Goal: Check status: Check status

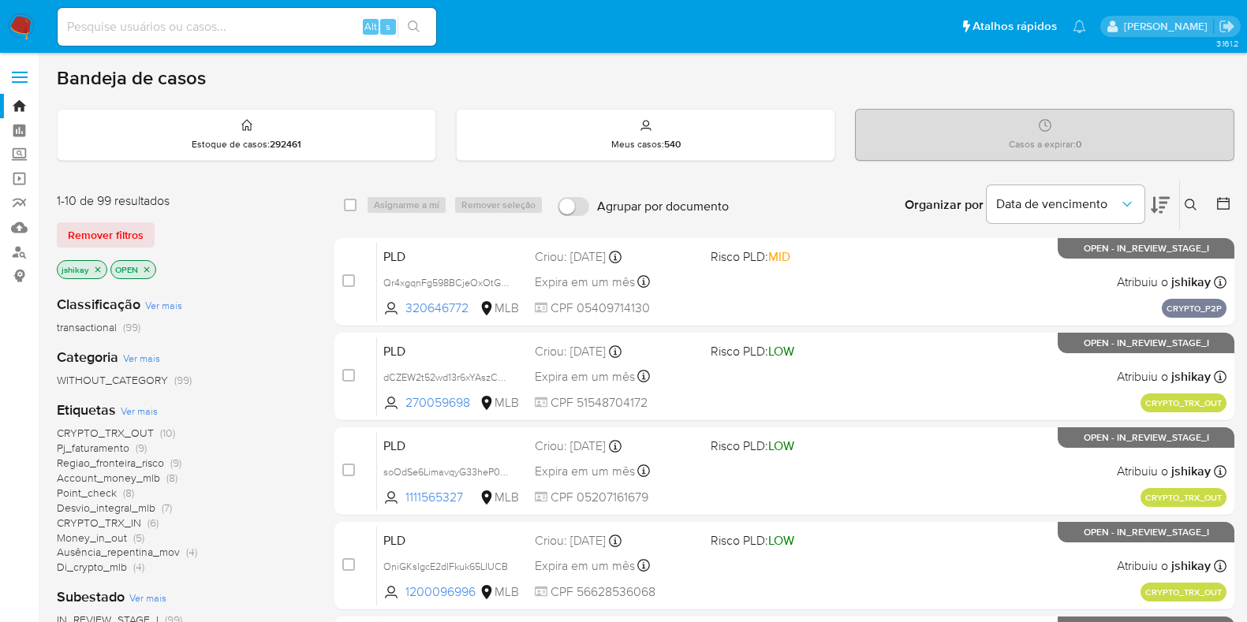
scroll to position [196, 0]
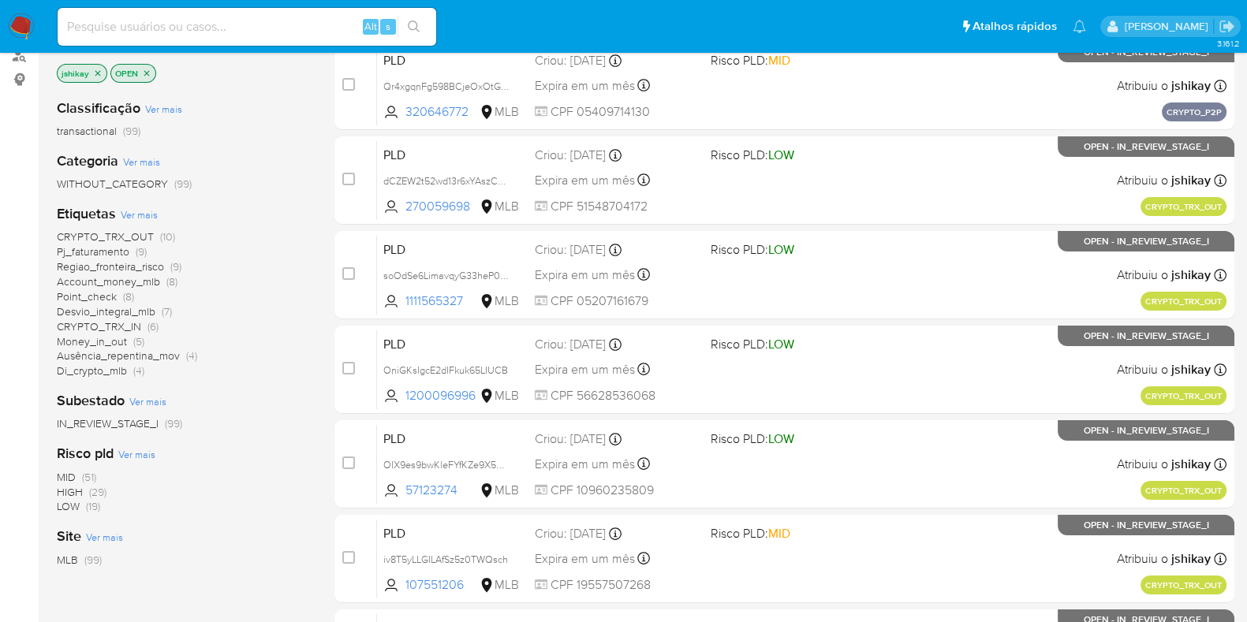
click at [232, 17] on input at bounding box center [247, 27] width 379 height 21
paste input "ppRz05lhCuhP0u1DBqpUSIb0"
type input "ppRz05lhCuhP0u1DBqpUSIb0"
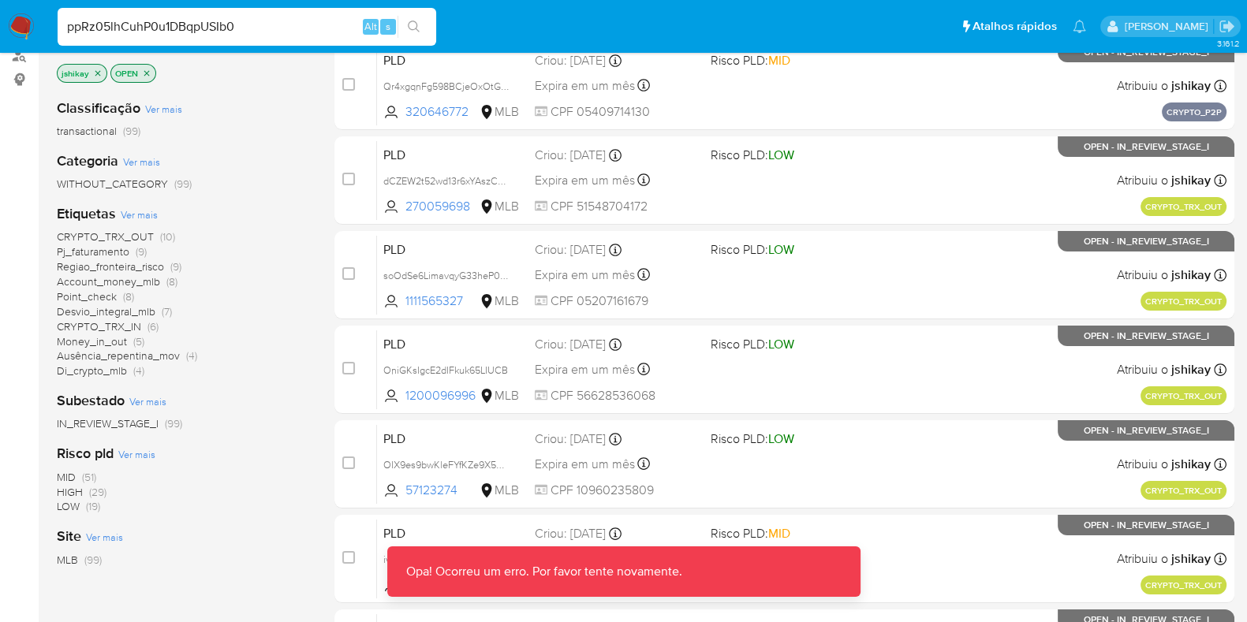
click at [271, 24] on input "ppRz05lhCuhP0u1DBqpUSIb0" at bounding box center [247, 27] width 379 height 21
click at [271, 29] on input "ppRz05lhCuhP0u1DBqpUSIb0" at bounding box center [247, 27] width 379 height 21
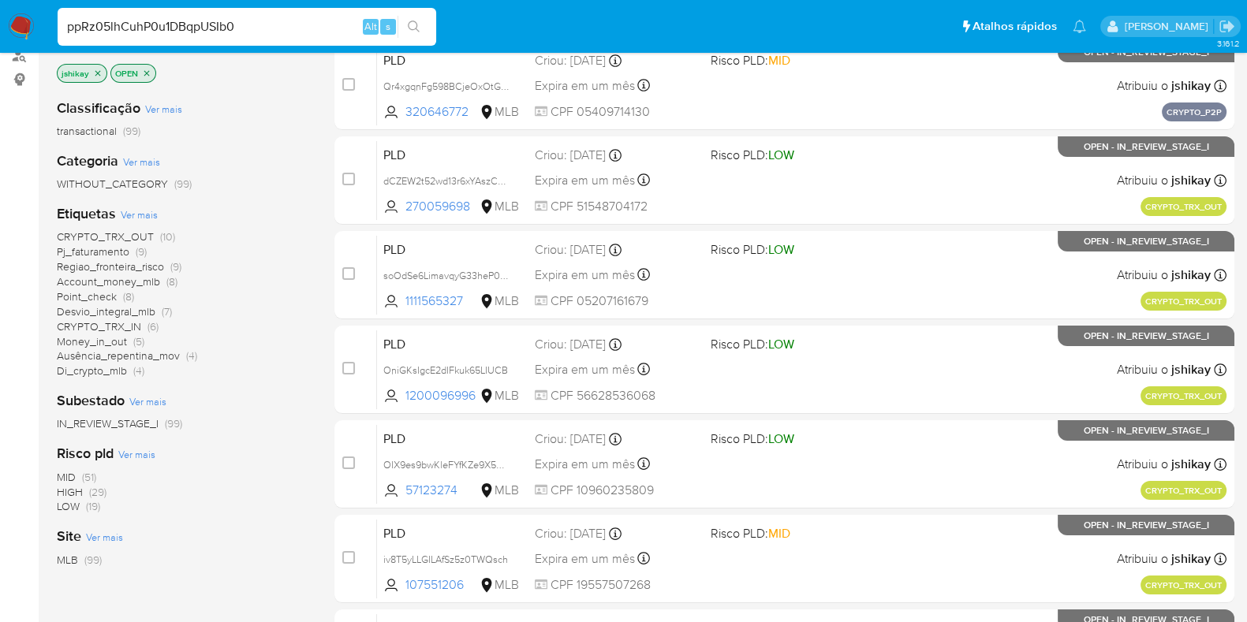
click at [271, 29] on input "ppRz05lhCuhP0u1DBqpUSIb0" at bounding box center [247, 27] width 379 height 21
click at [231, 28] on input "ppRz05lhCuhP0u1DBqpUSIb0" at bounding box center [247, 27] width 379 height 21
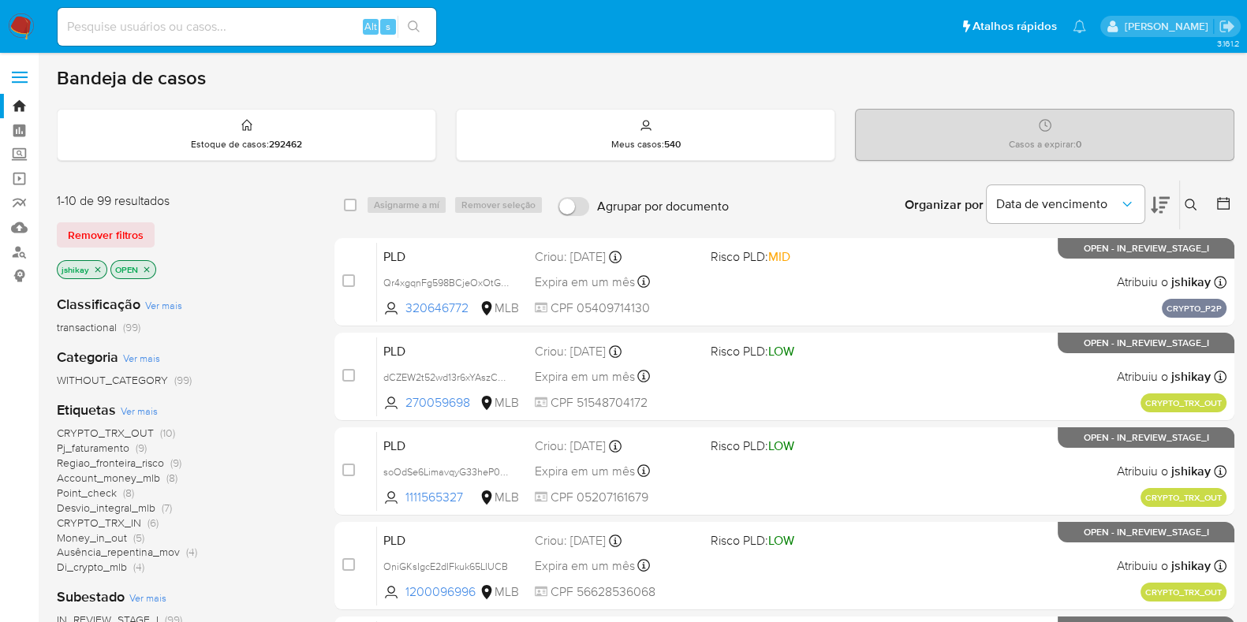
click at [262, 28] on input at bounding box center [247, 27] width 379 height 21
paste input "ppRz05lhCuhP0u1DBqpUSIb0"
type input "ppRz05lhCuhP0u1DBqpUSIb0"
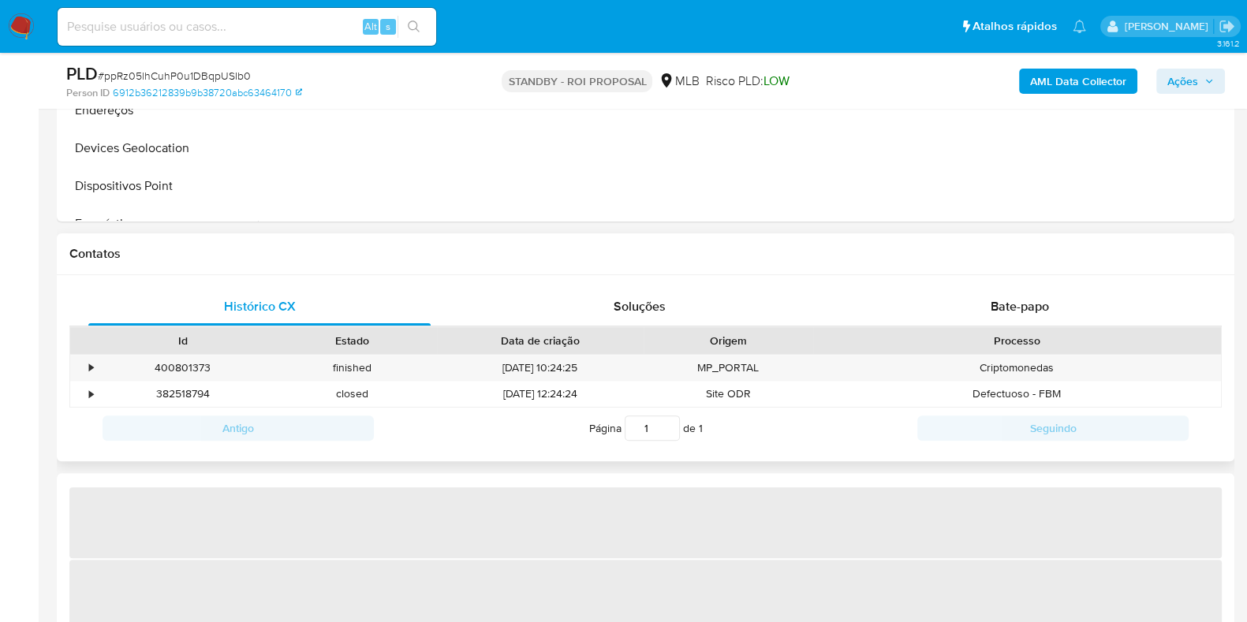
select select "10"
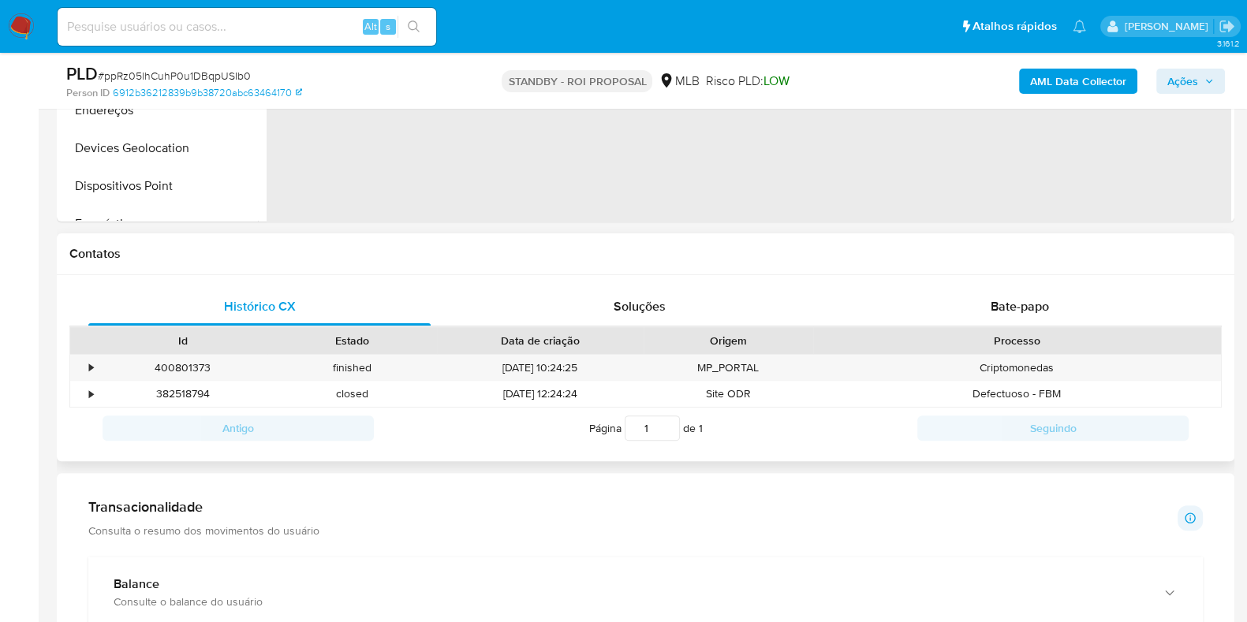
scroll to position [986, 0]
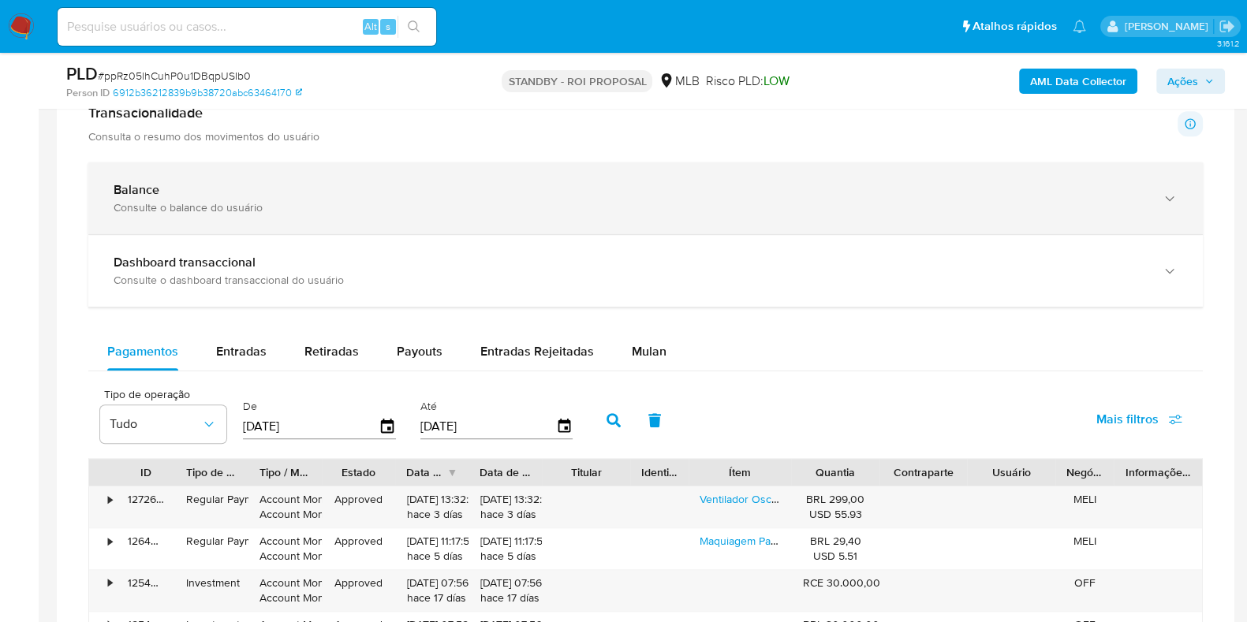
click at [205, 217] on div "Balance Consulte o balance do usuário" at bounding box center [645, 199] width 1115 height 72
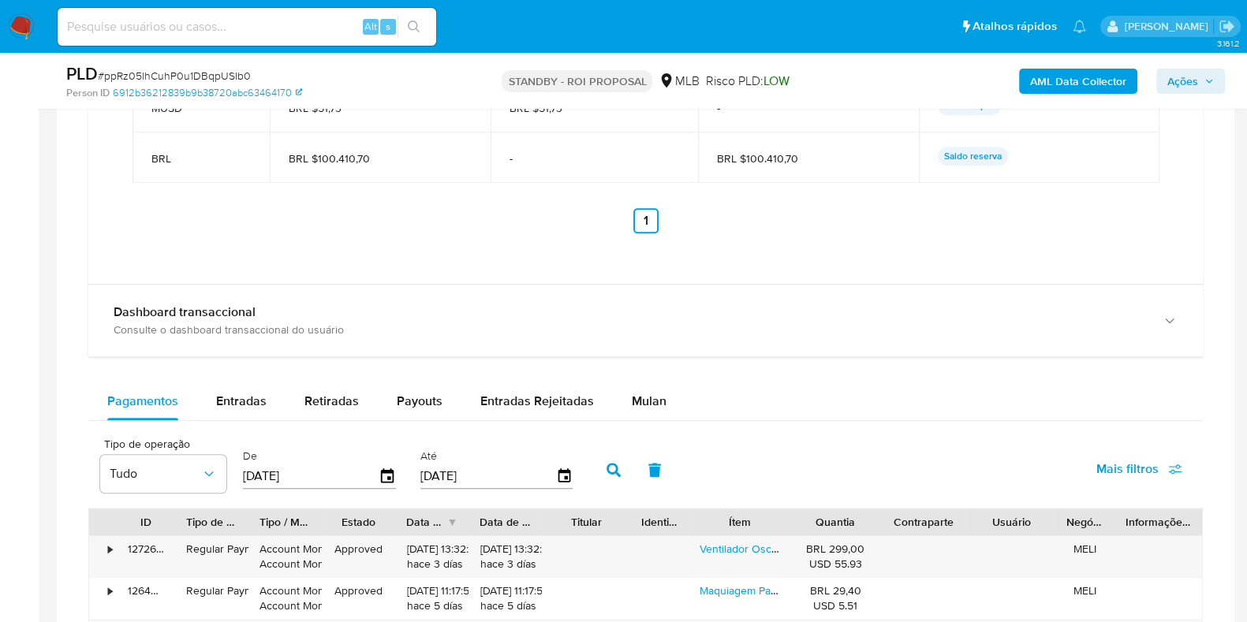
scroll to position [1775, 0]
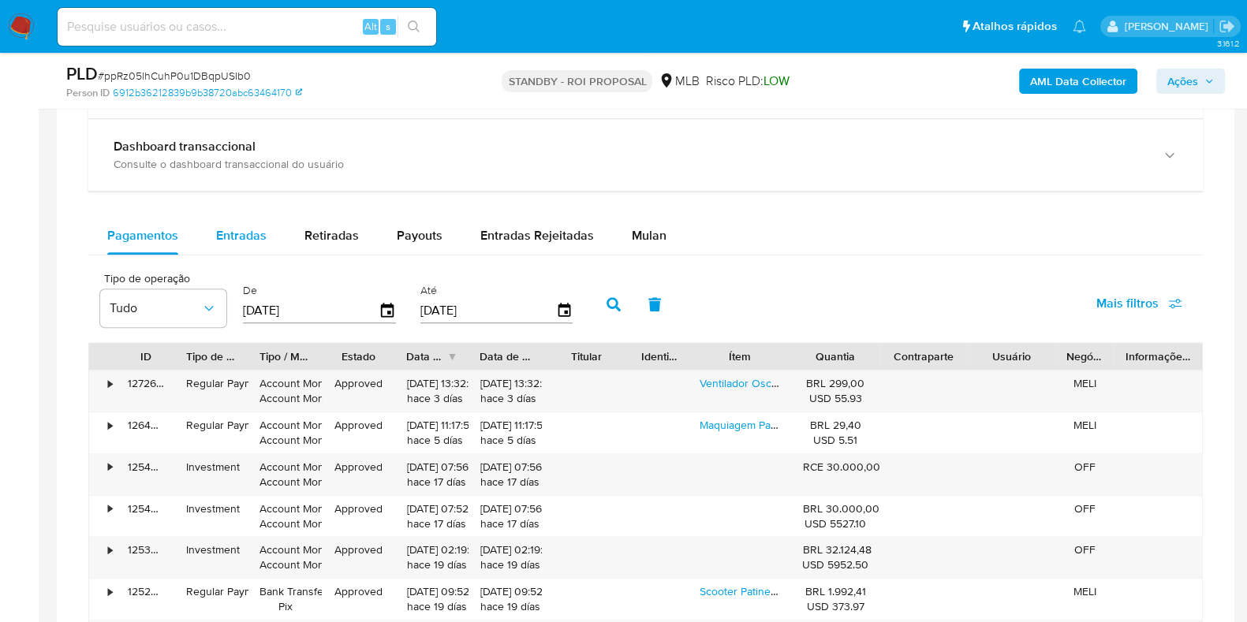
click at [249, 250] on div "Entradas" at bounding box center [241, 236] width 50 height 38
select select "10"
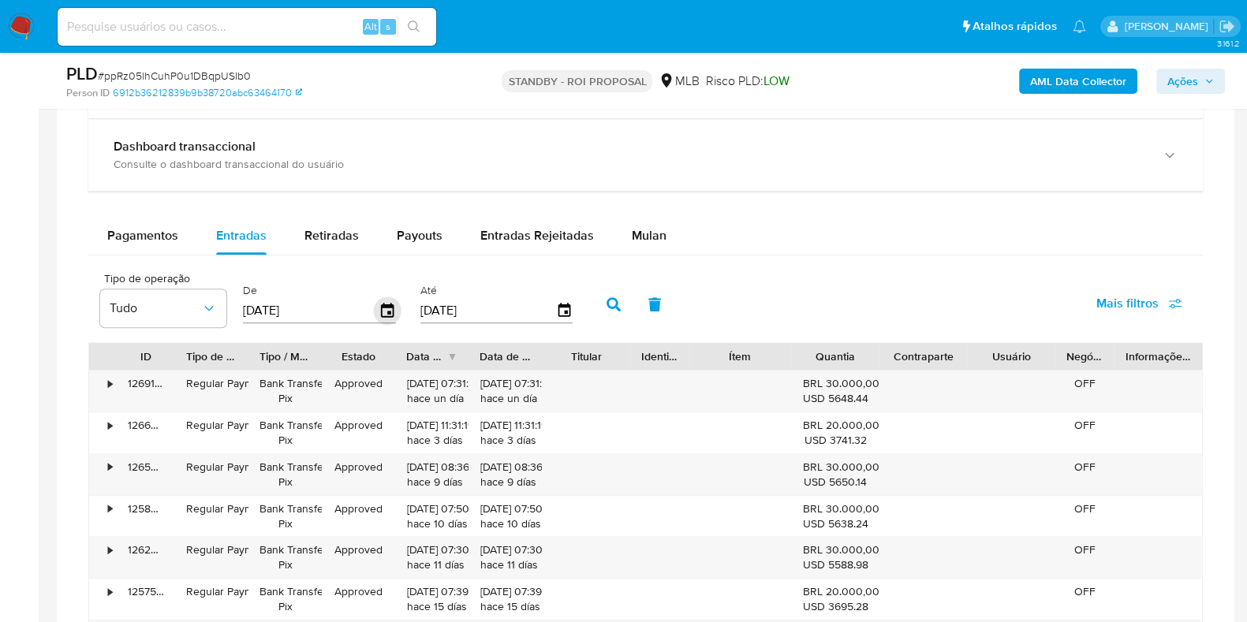
click at [381, 310] on icon "button" at bounding box center [388, 311] width 28 height 28
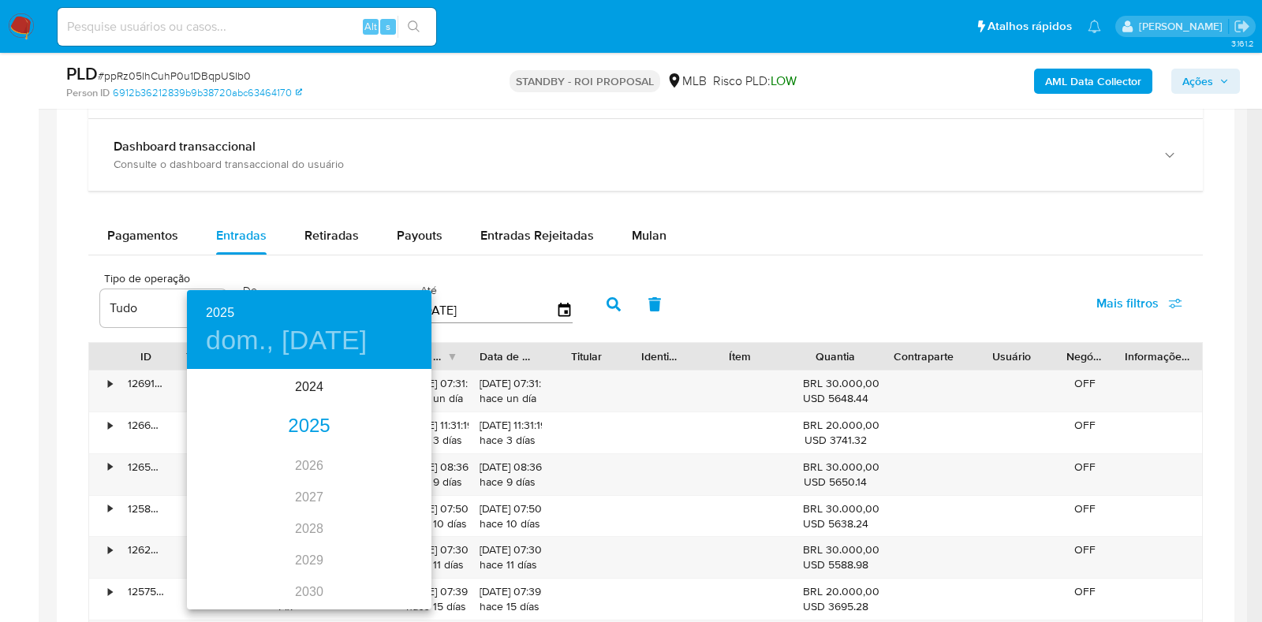
click at [314, 427] on div "2025" at bounding box center [309, 427] width 245 height 32
click at [215, 514] on div "jul." at bounding box center [227, 519] width 81 height 59
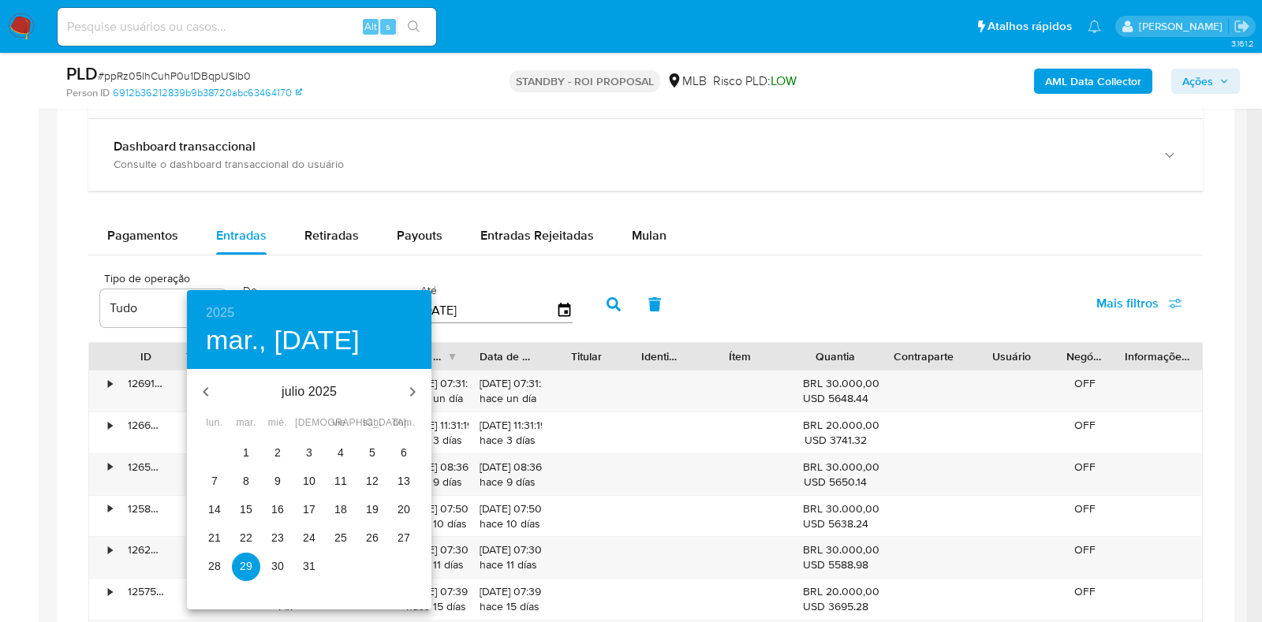
click at [251, 446] on span "1" at bounding box center [246, 453] width 28 height 16
type input "01/07/2025"
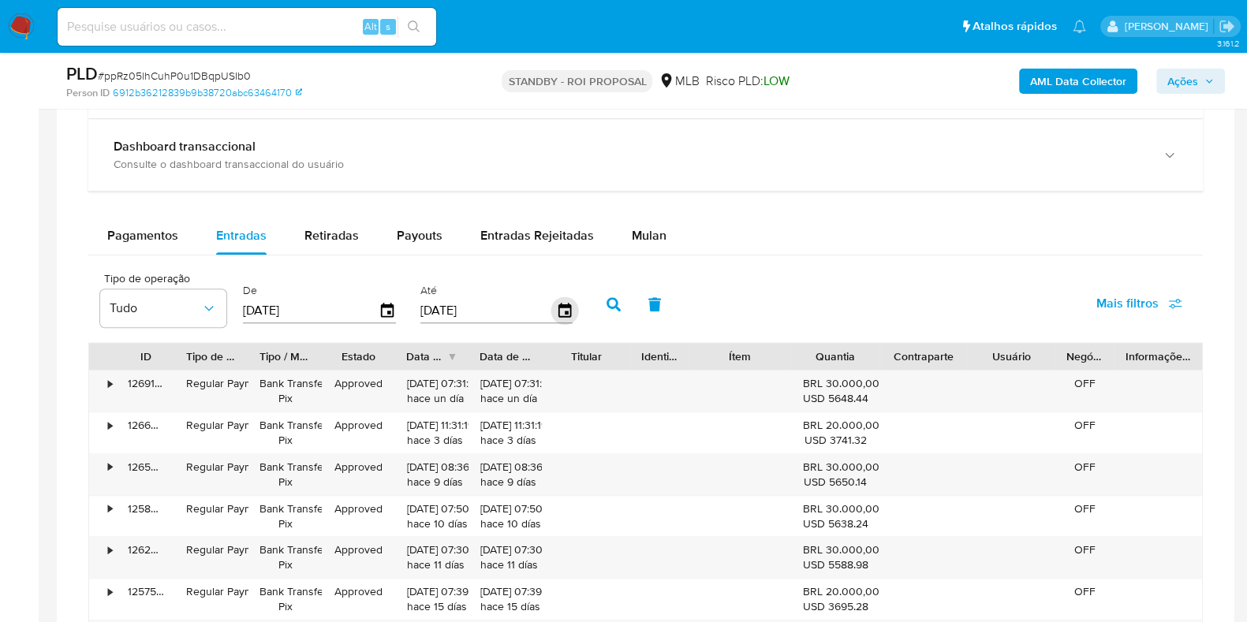
click at [560, 309] on icon "button" at bounding box center [564, 310] width 13 height 14
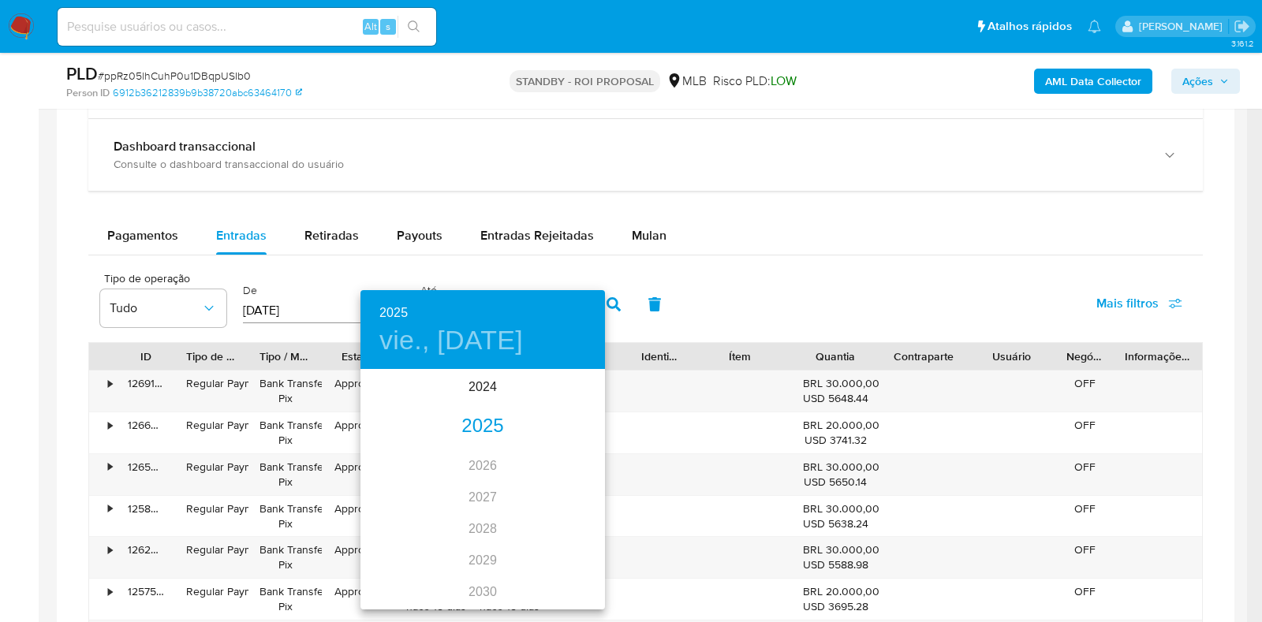
drag, startPoint x: 468, startPoint y: 446, endPoint x: 468, endPoint y: 433, distance: 12.6
click at [466, 443] on div "2024 2025 2026 2027 2028 2029 2030 2031 2032 2033 2034 2035" at bounding box center [483, 490] width 245 height 237
click at [468, 428] on div "2025" at bounding box center [483, 427] width 245 height 32
click at [391, 521] on div "jul." at bounding box center [401, 519] width 81 height 59
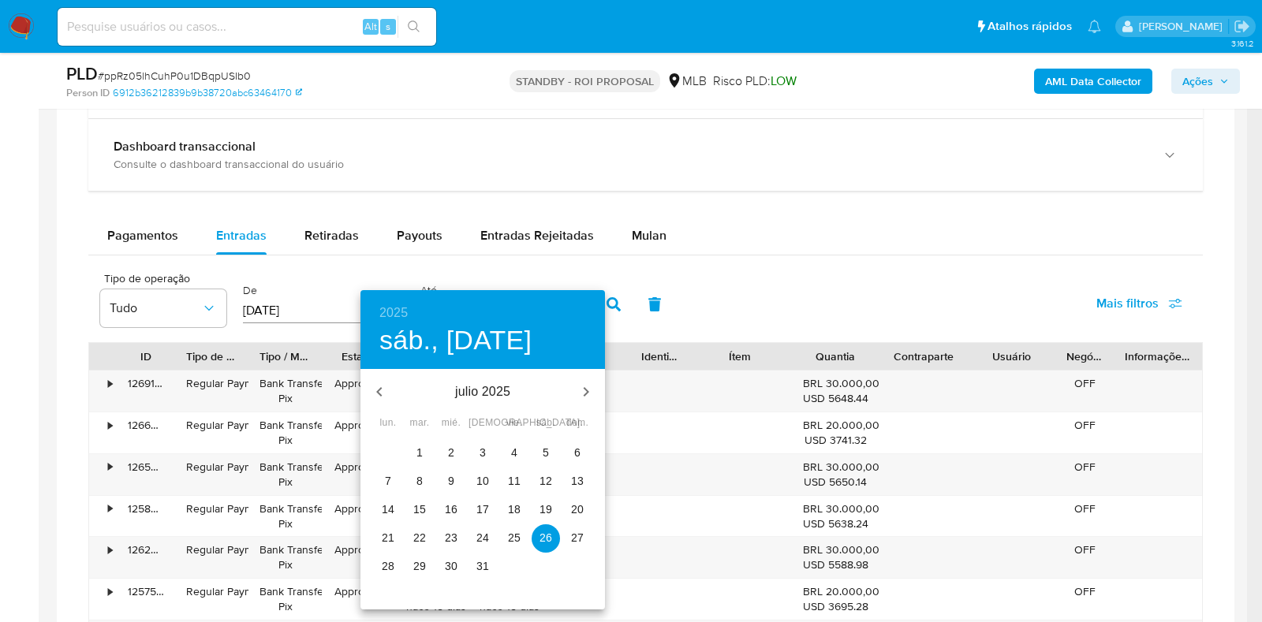
click at [488, 563] on p "31" at bounding box center [483, 567] width 13 height 16
type input "31/07/2025"
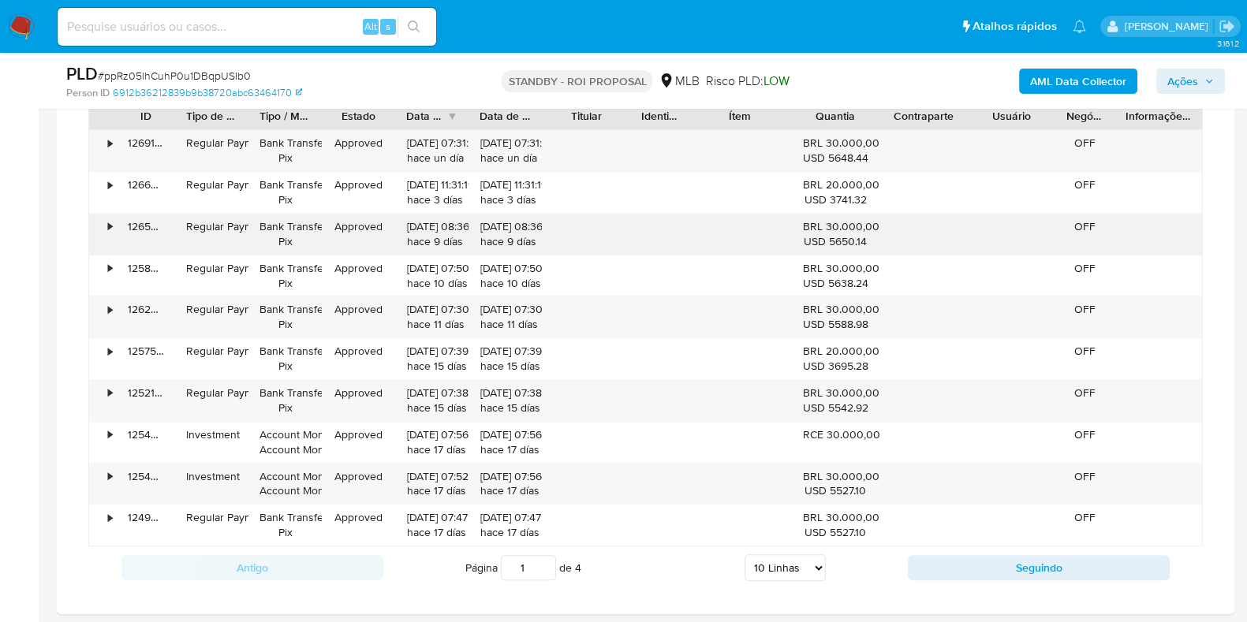
scroll to position [1972, 0]
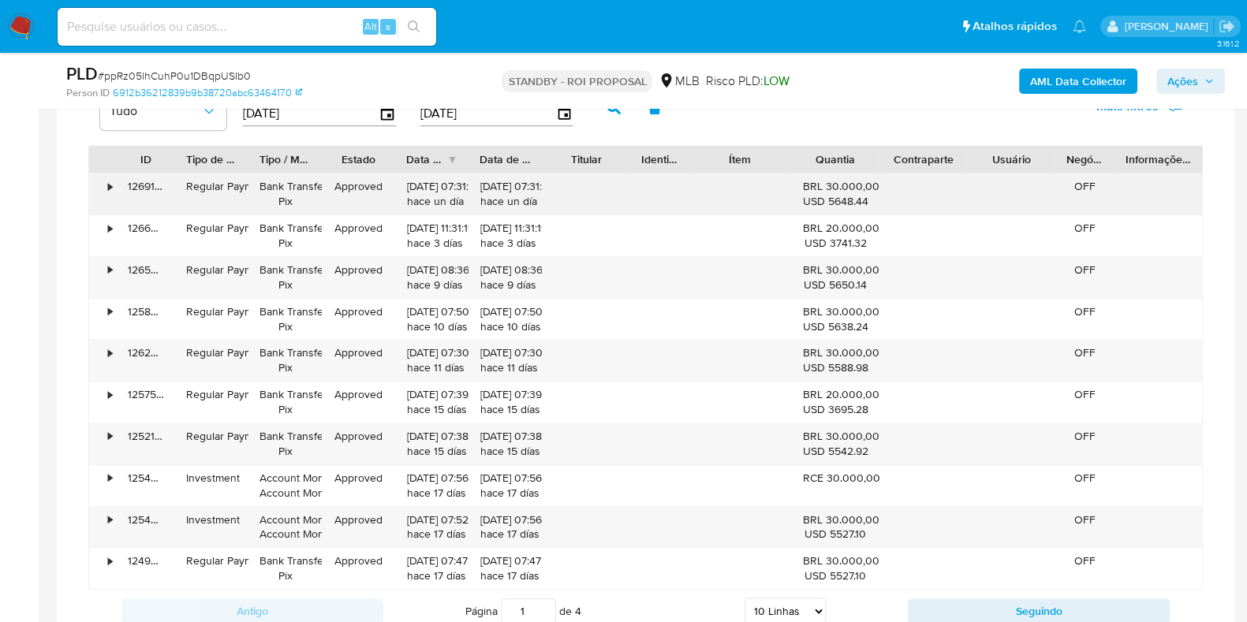
click at [104, 183] on div "•" at bounding box center [103, 194] width 28 height 41
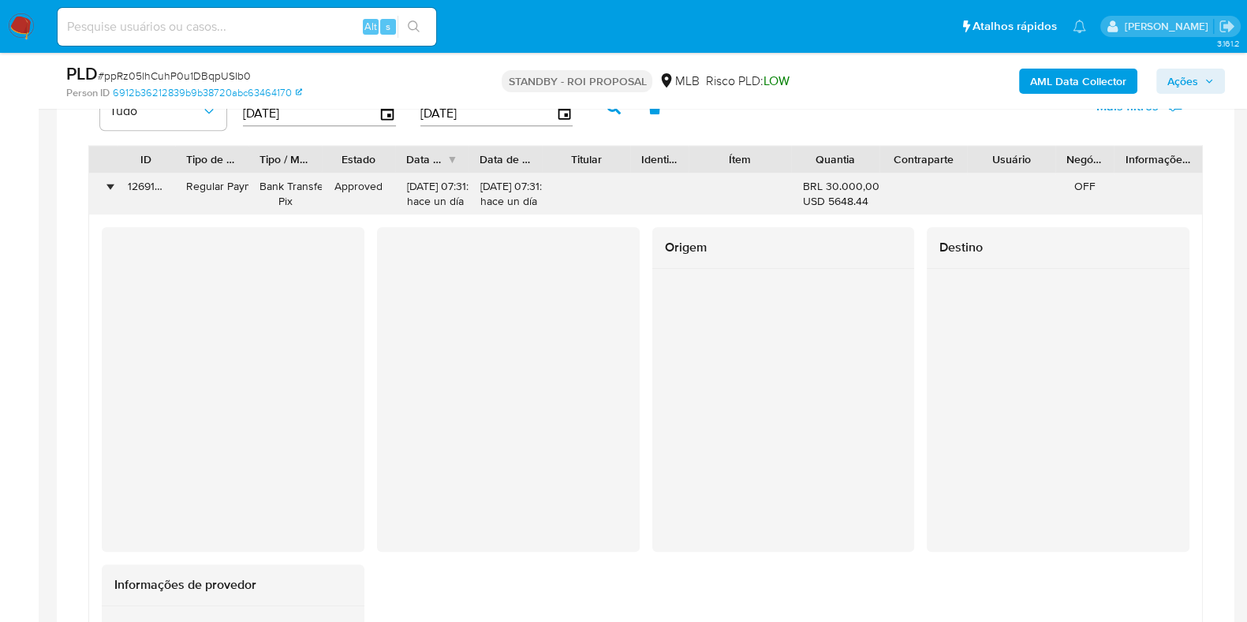
click at [109, 175] on div "•" at bounding box center [103, 194] width 28 height 41
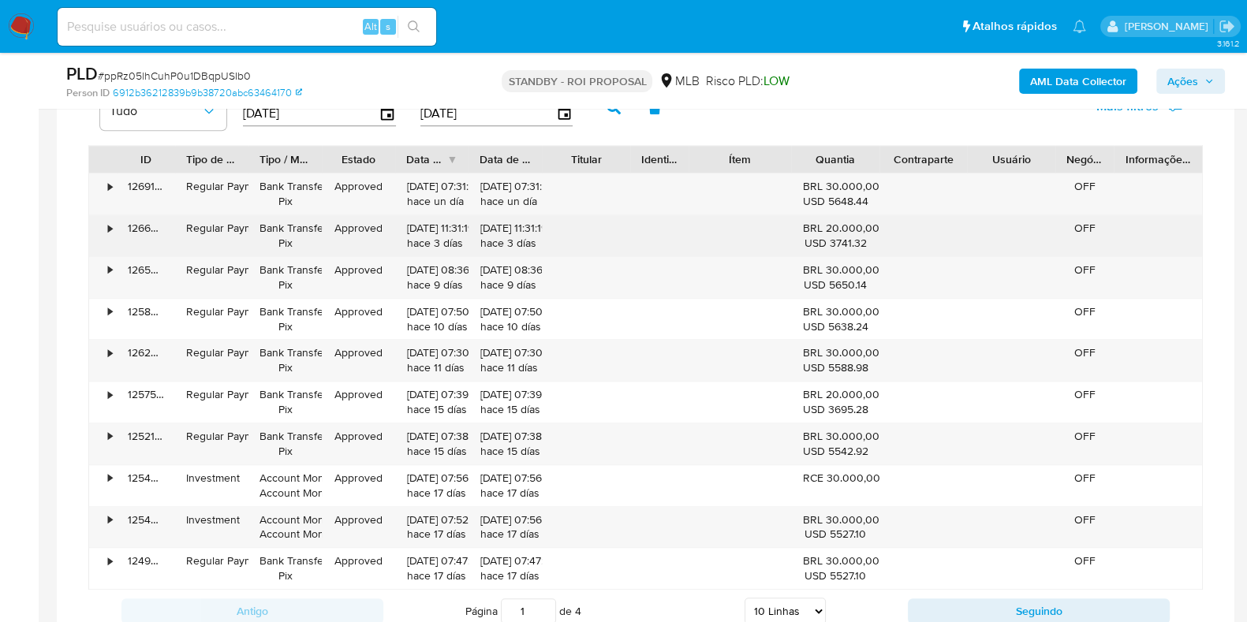
click at [114, 220] on div "•" at bounding box center [103, 235] width 28 height 41
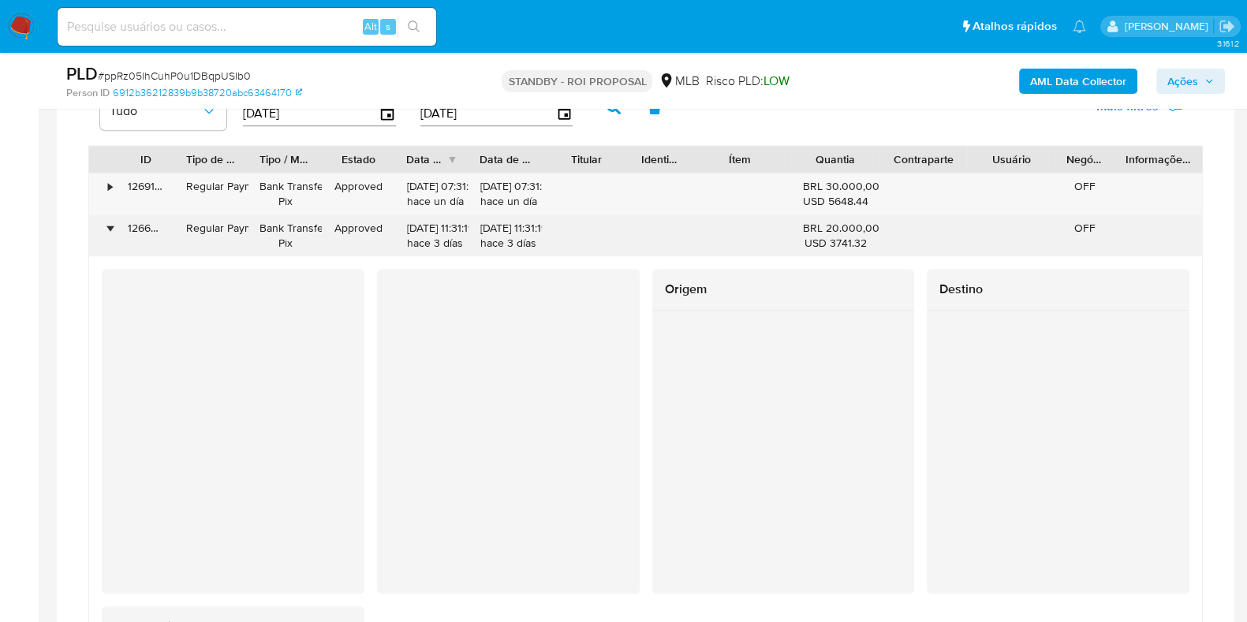
click at [114, 220] on div "•" at bounding box center [103, 235] width 28 height 41
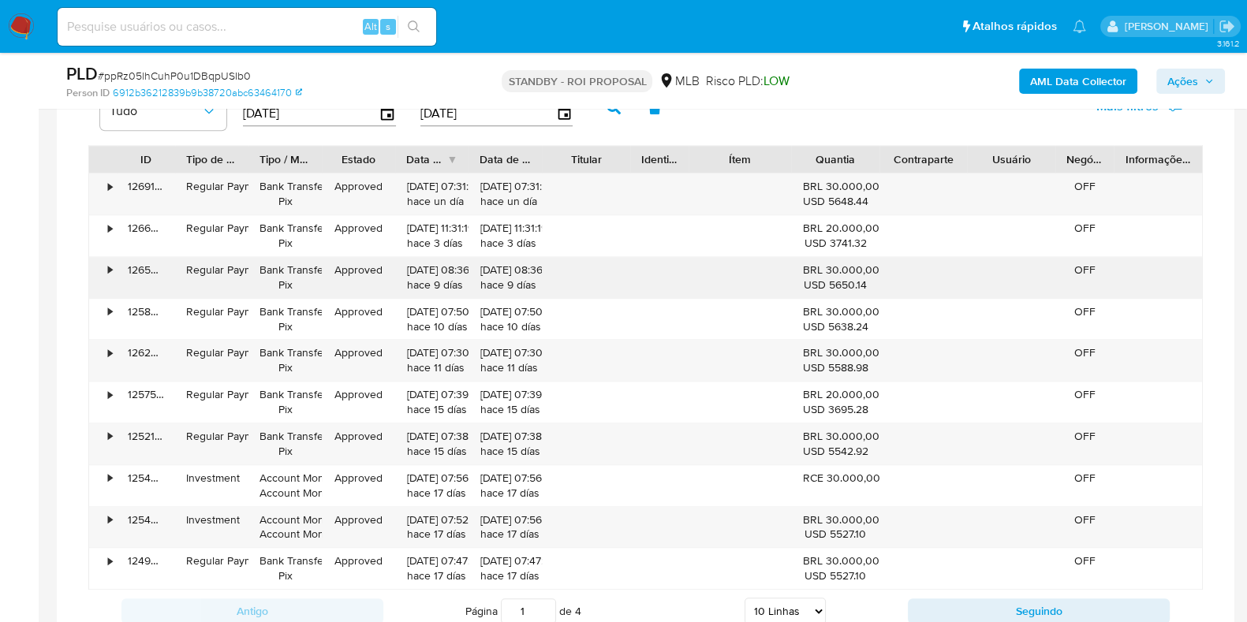
click at [122, 282] on div "126507928256" at bounding box center [146, 277] width 58 height 41
click at [110, 270] on div "•" at bounding box center [110, 270] width 4 height 15
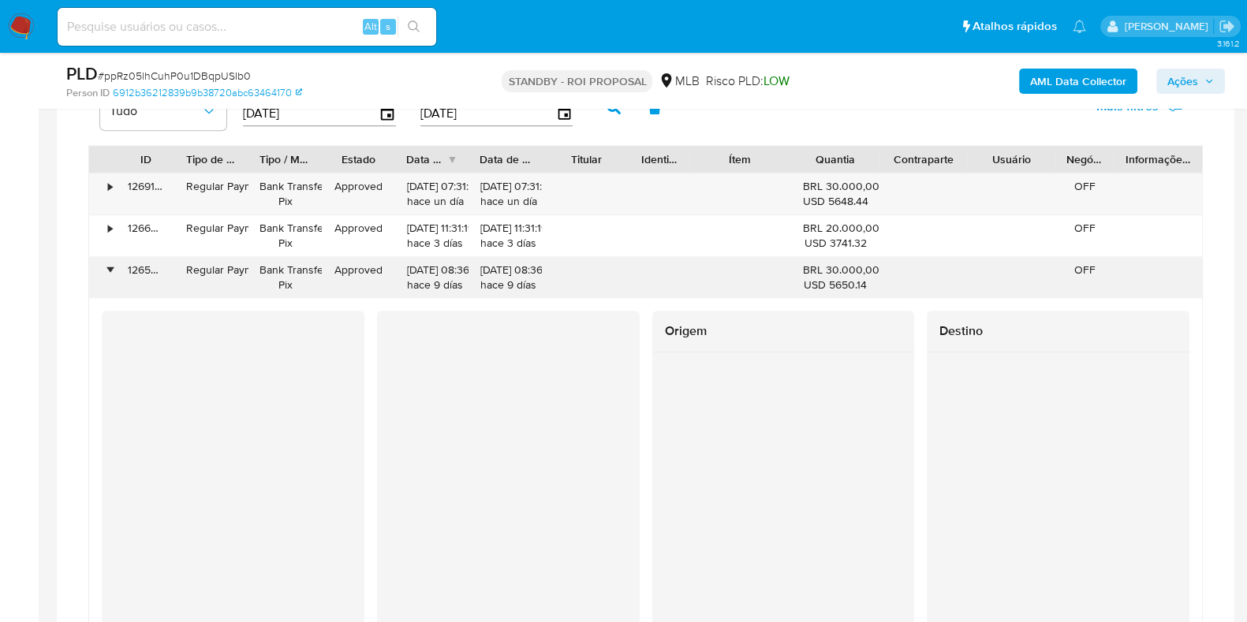
click at [110, 270] on div "•" at bounding box center [110, 270] width 4 height 15
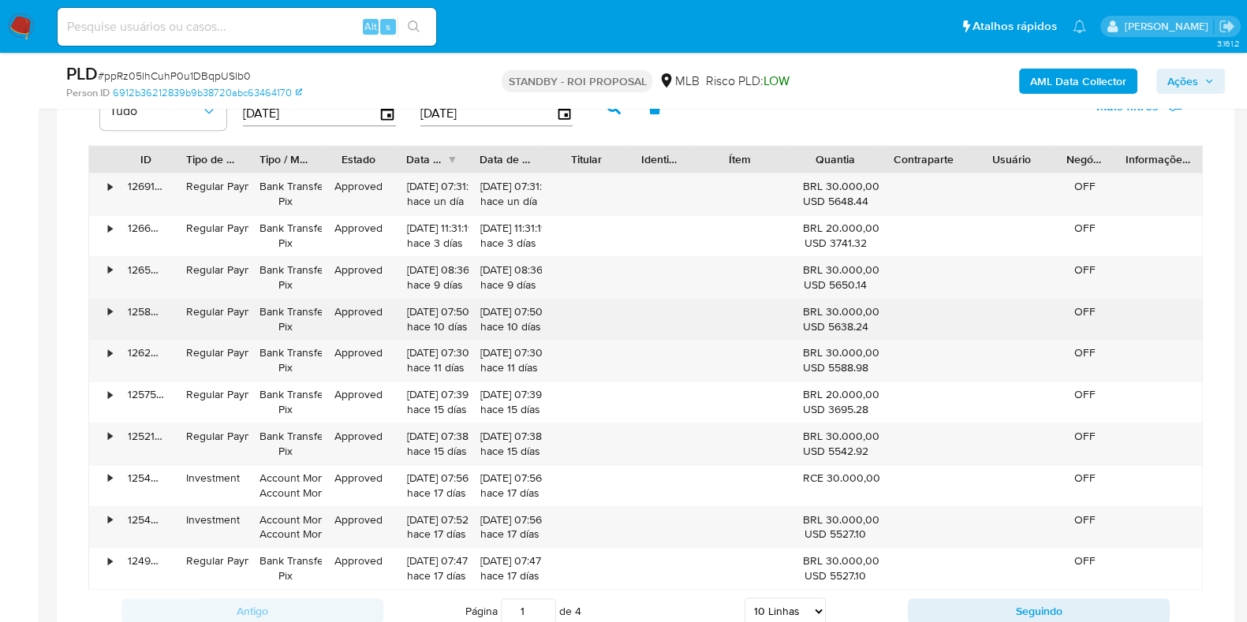
click at [110, 308] on div "•" at bounding box center [110, 312] width 4 height 15
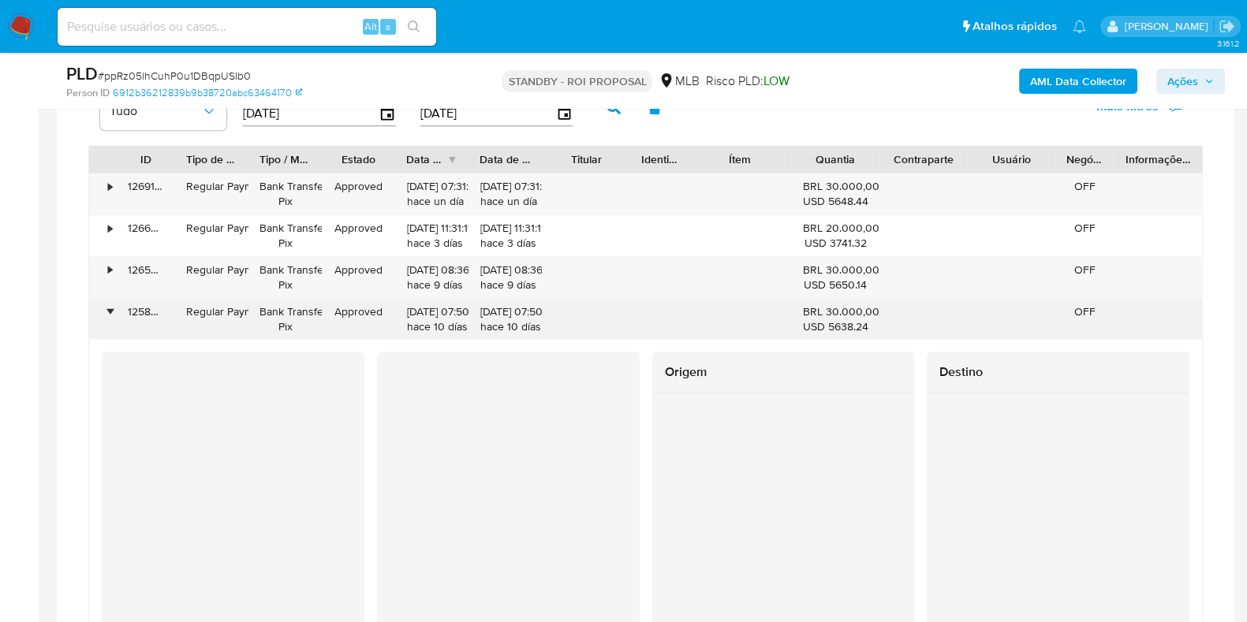
click at [110, 308] on div "•" at bounding box center [110, 312] width 4 height 15
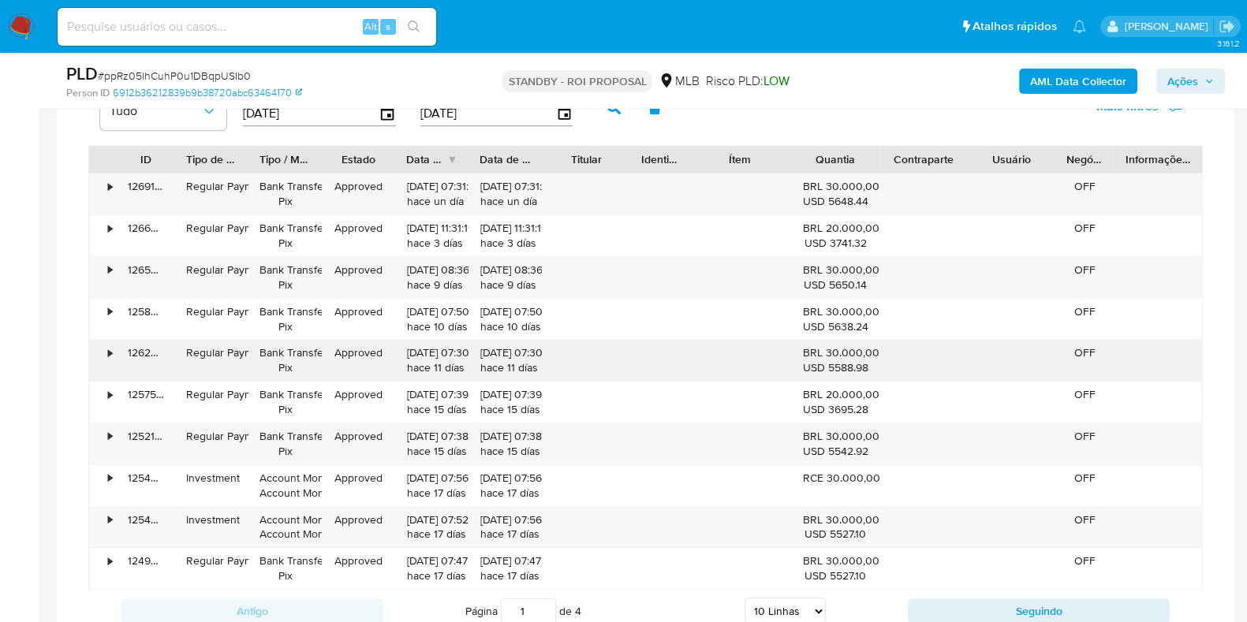
click at [104, 346] on div "•" at bounding box center [103, 360] width 28 height 41
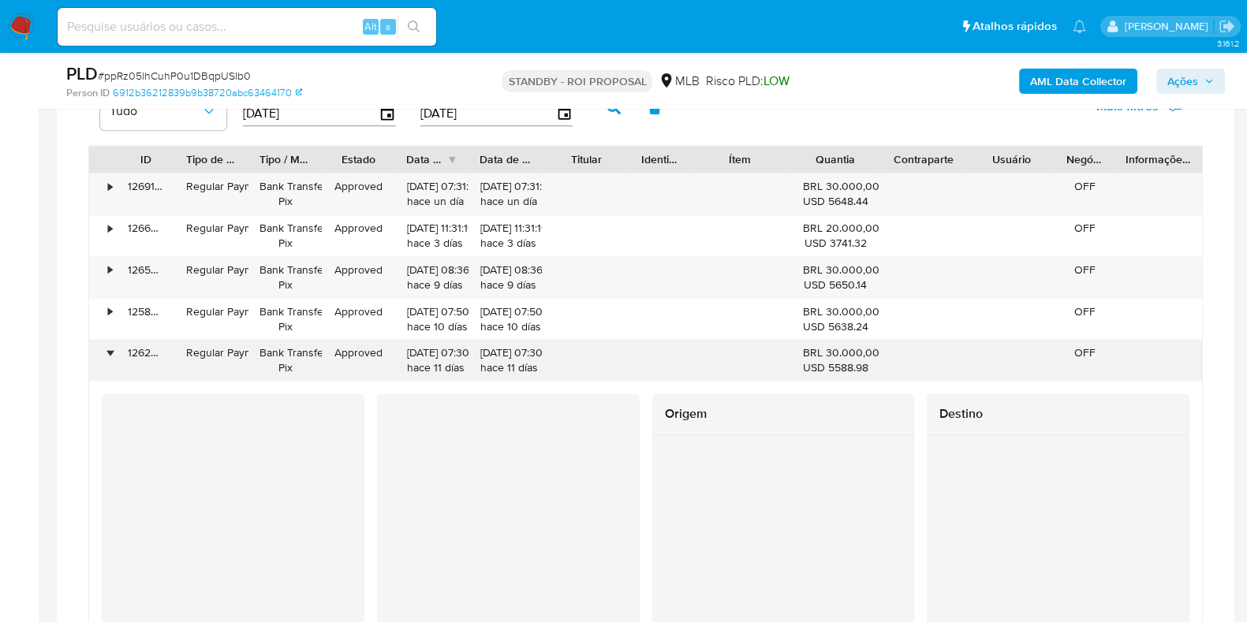
click at [104, 346] on div "•" at bounding box center [103, 360] width 28 height 41
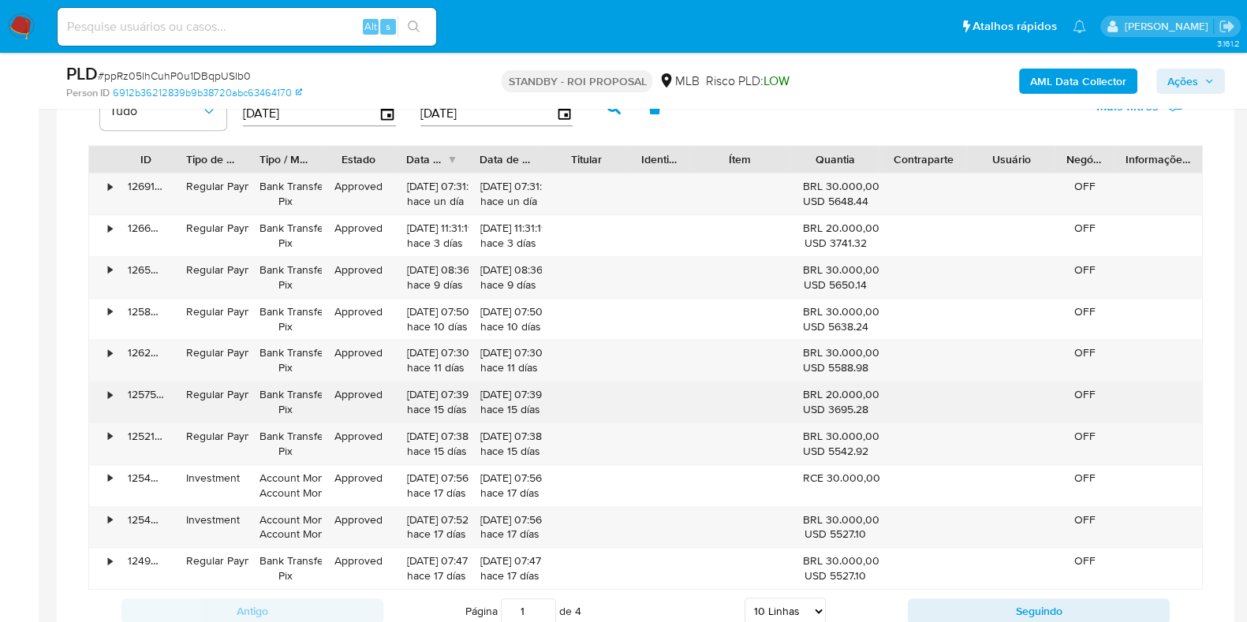
click at [94, 394] on div "•" at bounding box center [103, 402] width 28 height 41
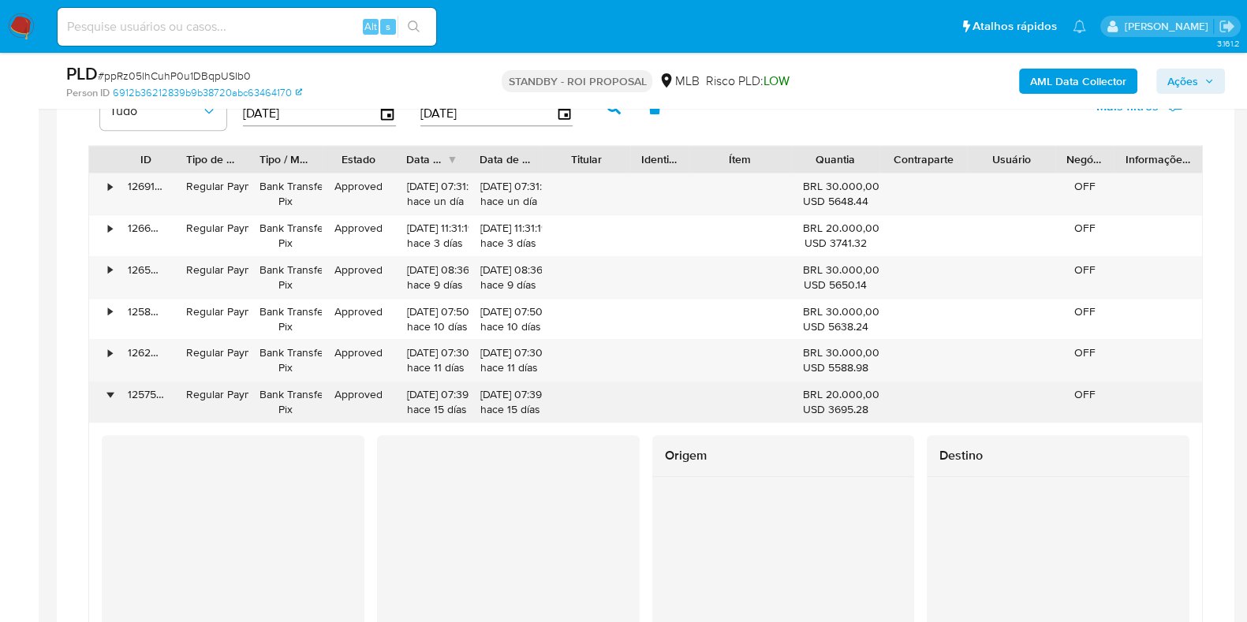
click at [99, 388] on div "•" at bounding box center [103, 402] width 28 height 41
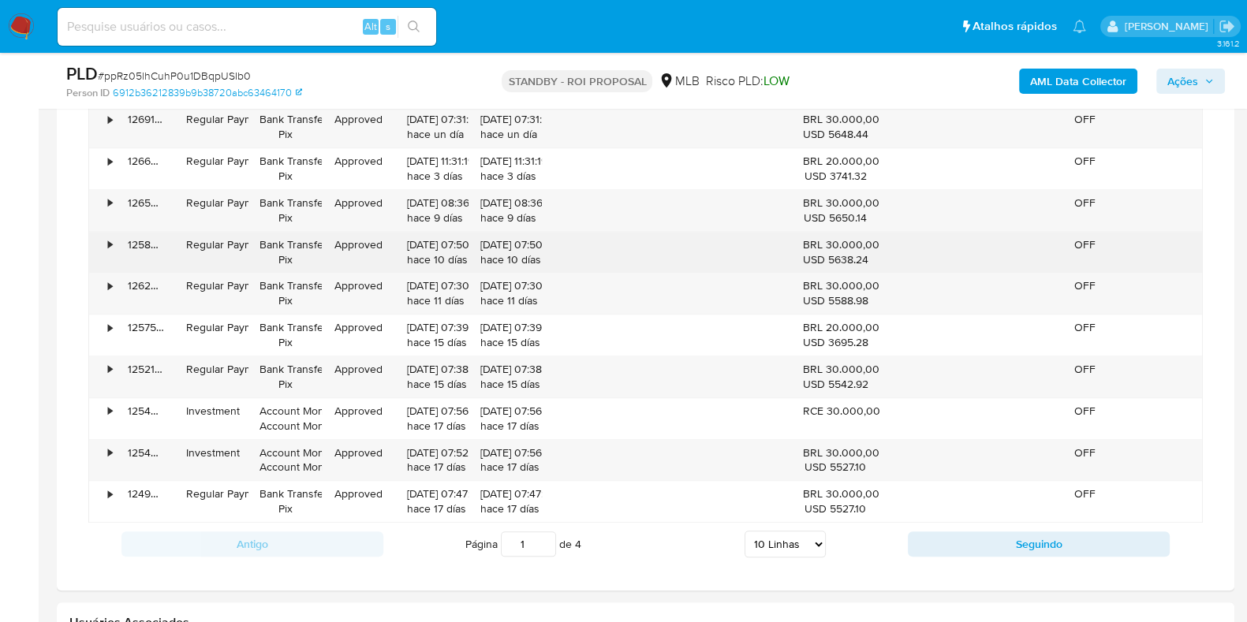
scroll to position [2071, 0]
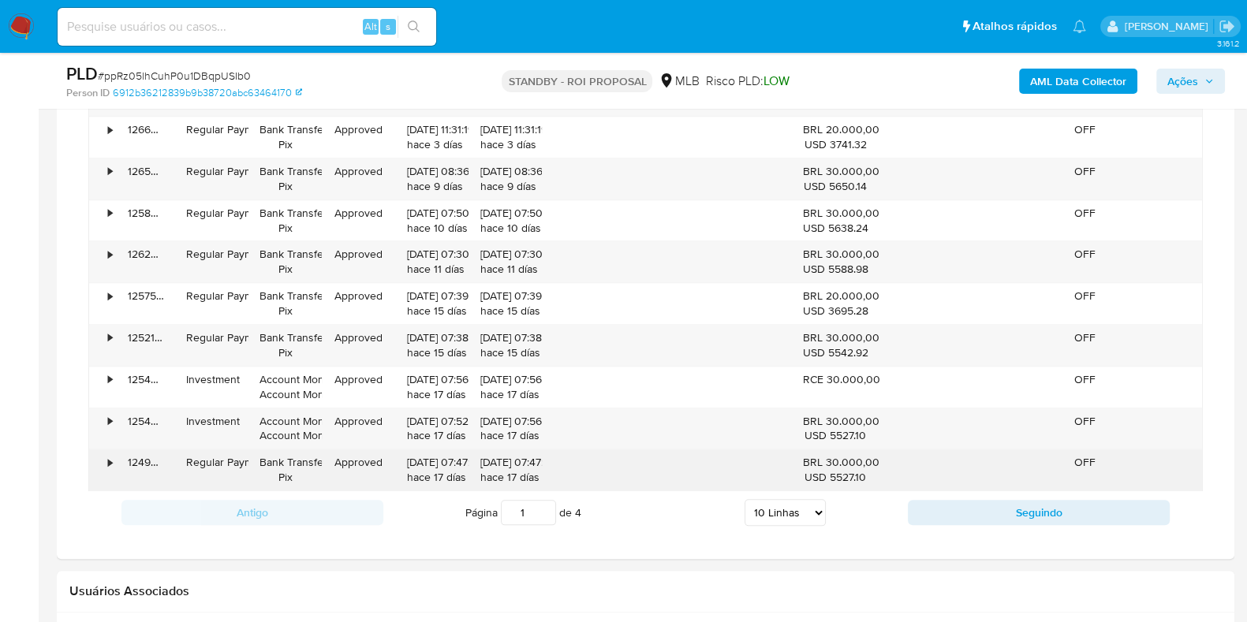
click at [101, 462] on div "•" at bounding box center [103, 470] width 28 height 41
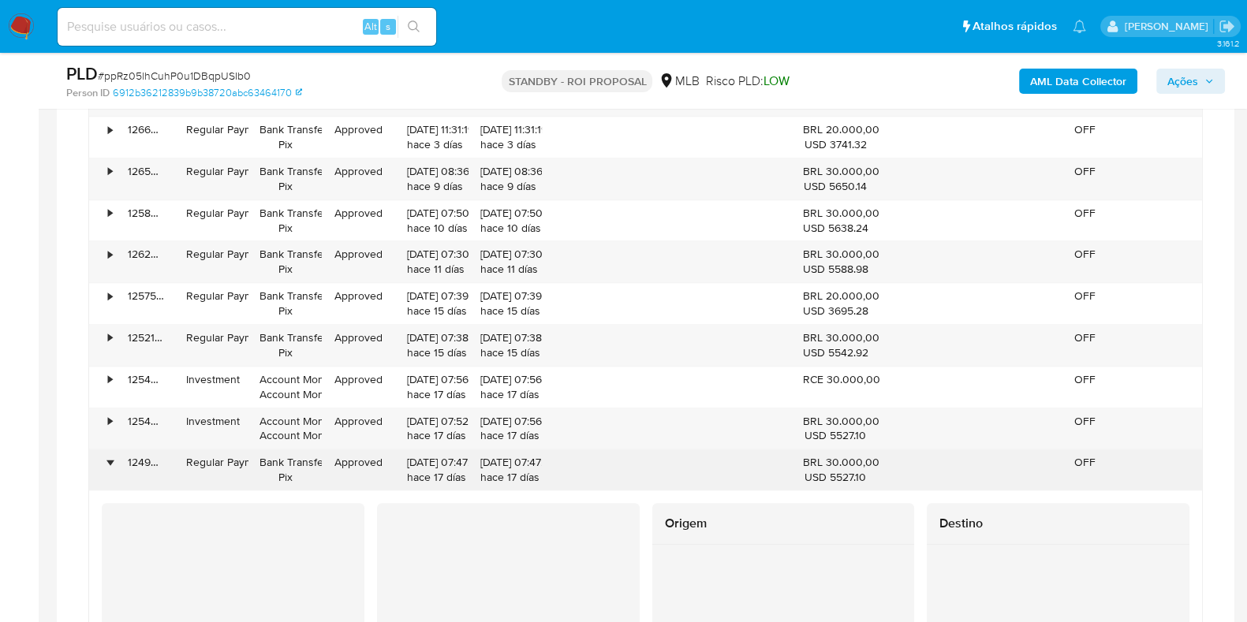
click at [101, 462] on div "•" at bounding box center [103, 470] width 28 height 41
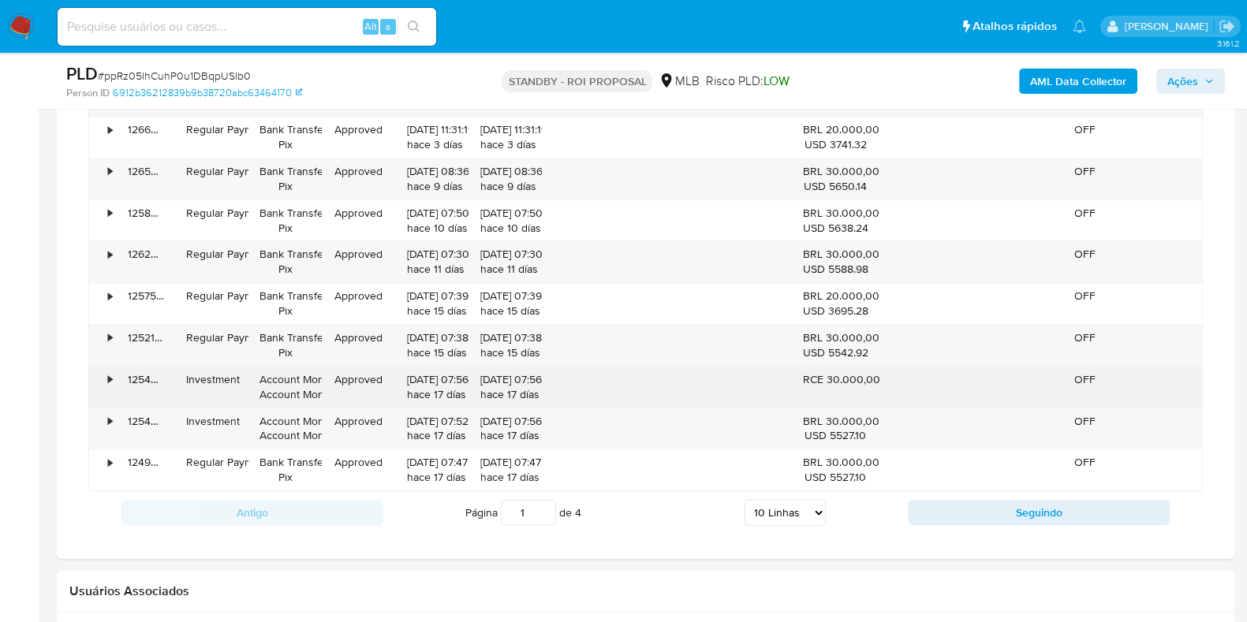
scroll to position [1972, 0]
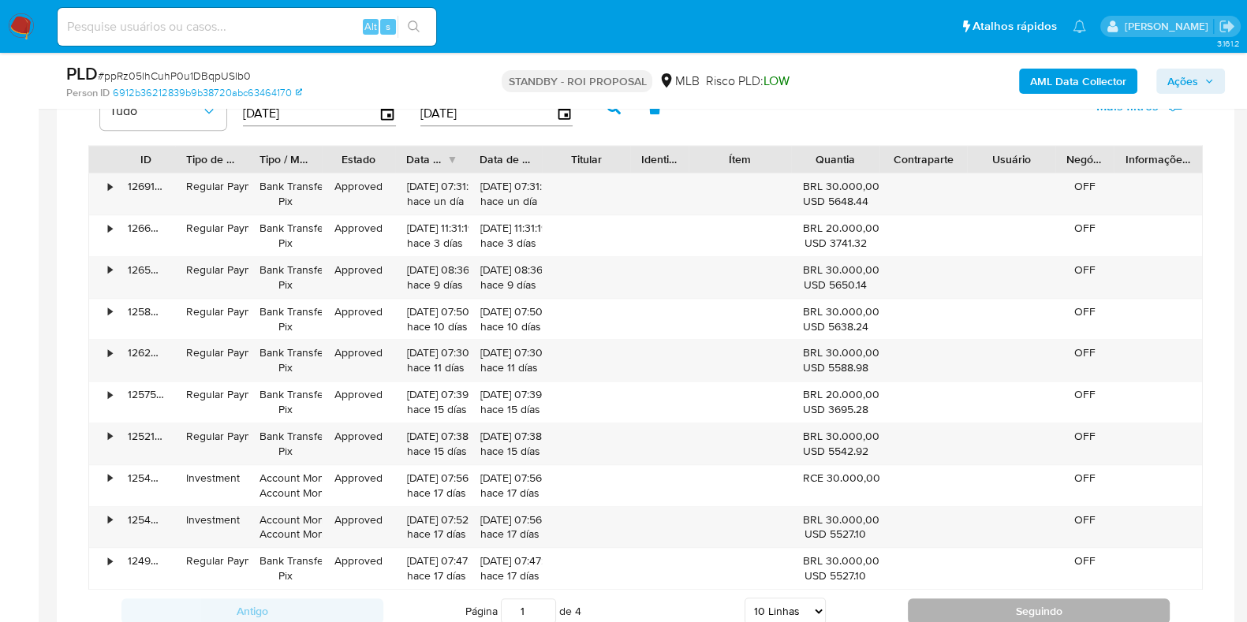
click at [937, 606] on button "Seguindo" at bounding box center [1039, 611] width 262 height 25
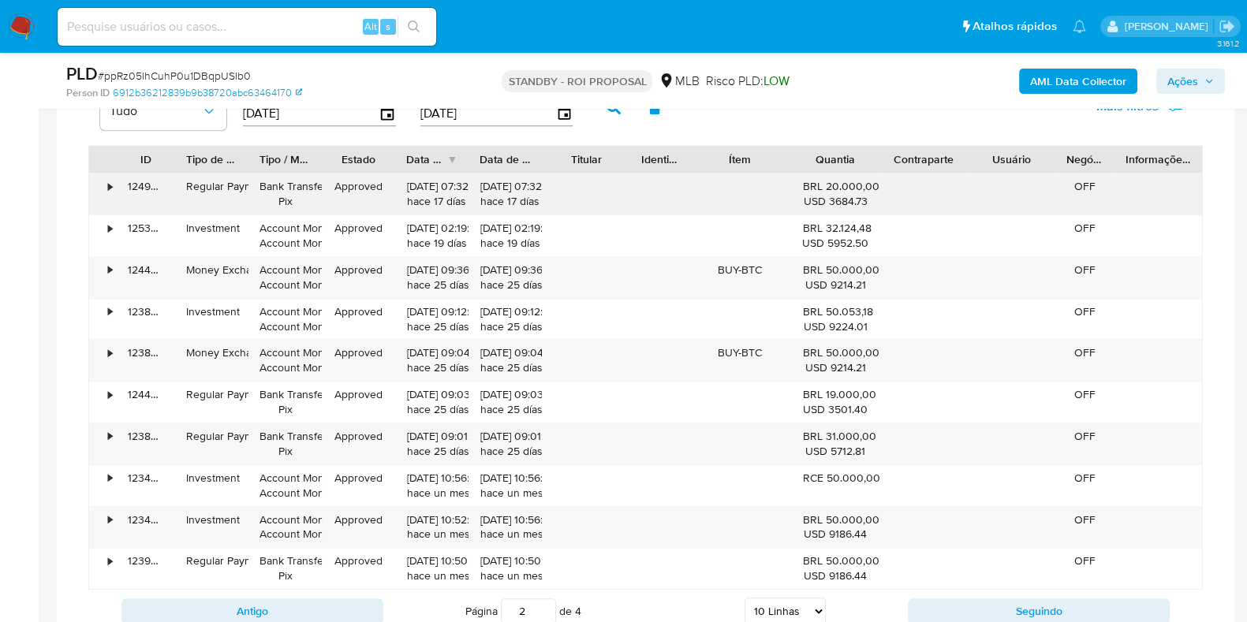
click at [103, 186] on div "•" at bounding box center [103, 194] width 28 height 41
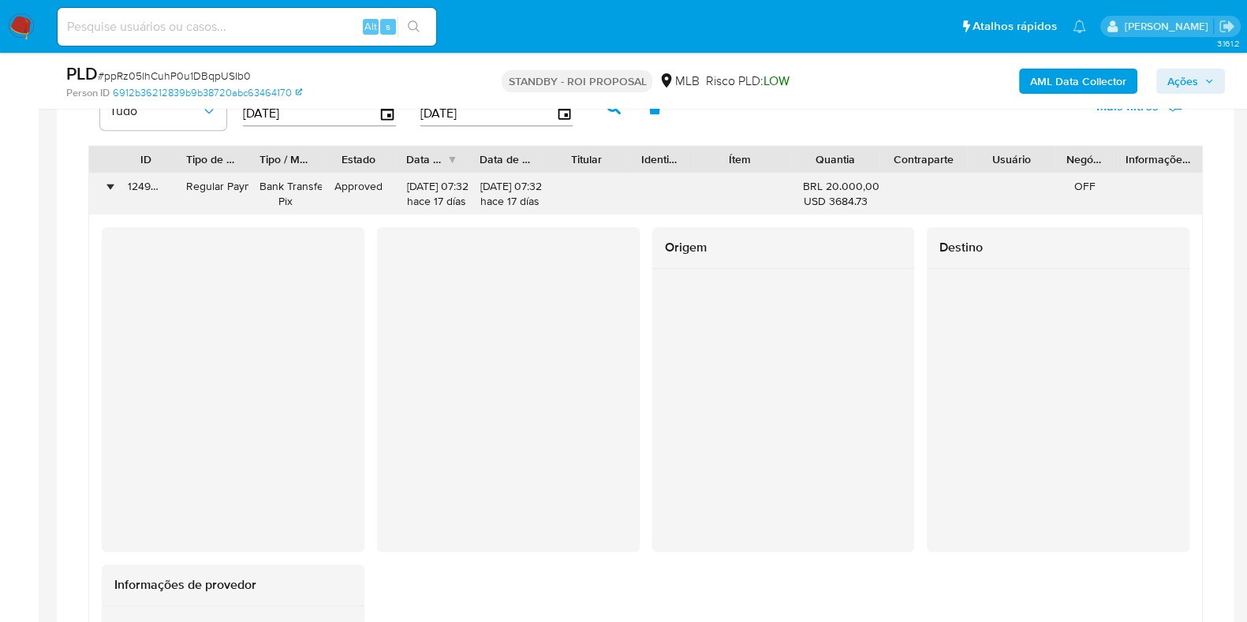
click at [103, 186] on div "•" at bounding box center [103, 194] width 28 height 41
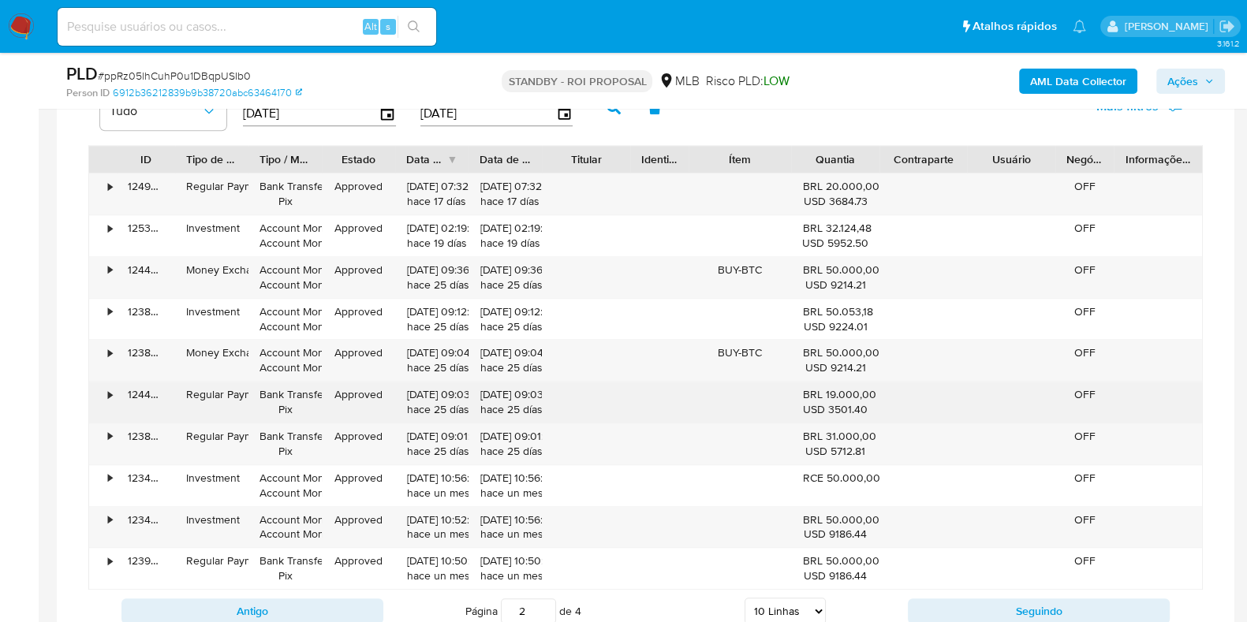
click at [112, 395] on div "•" at bounding box center [103, 402] width 28 height 41
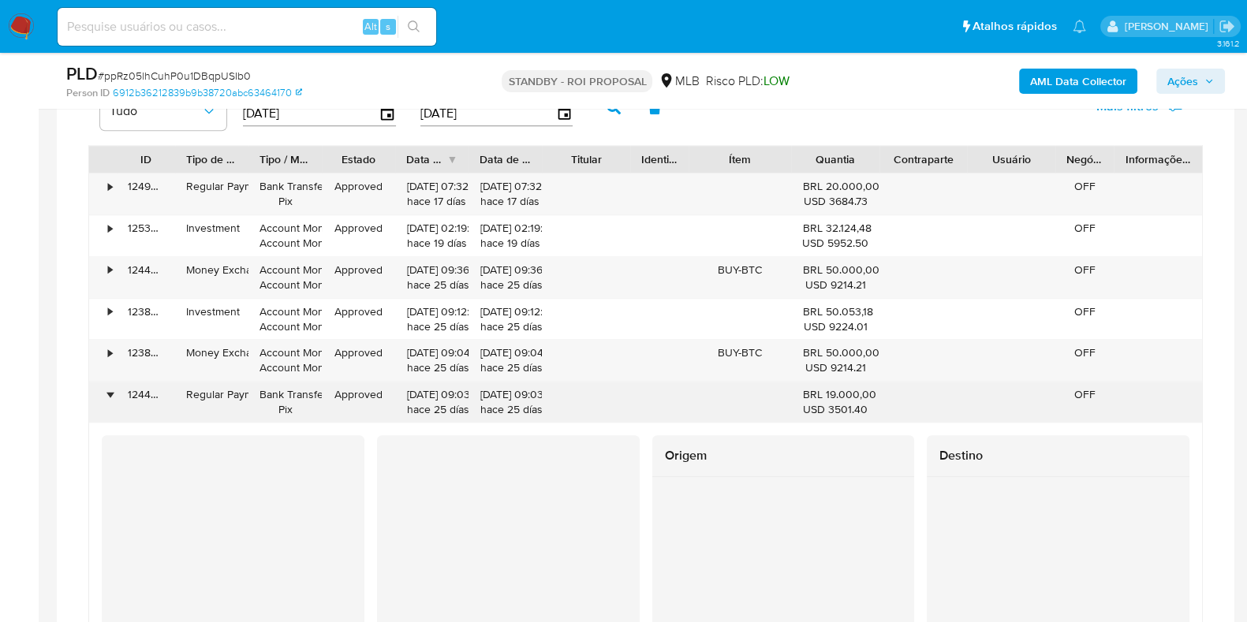
click at [112, 395] on div "•" at bounding box center [103, 402] width 28 height 41
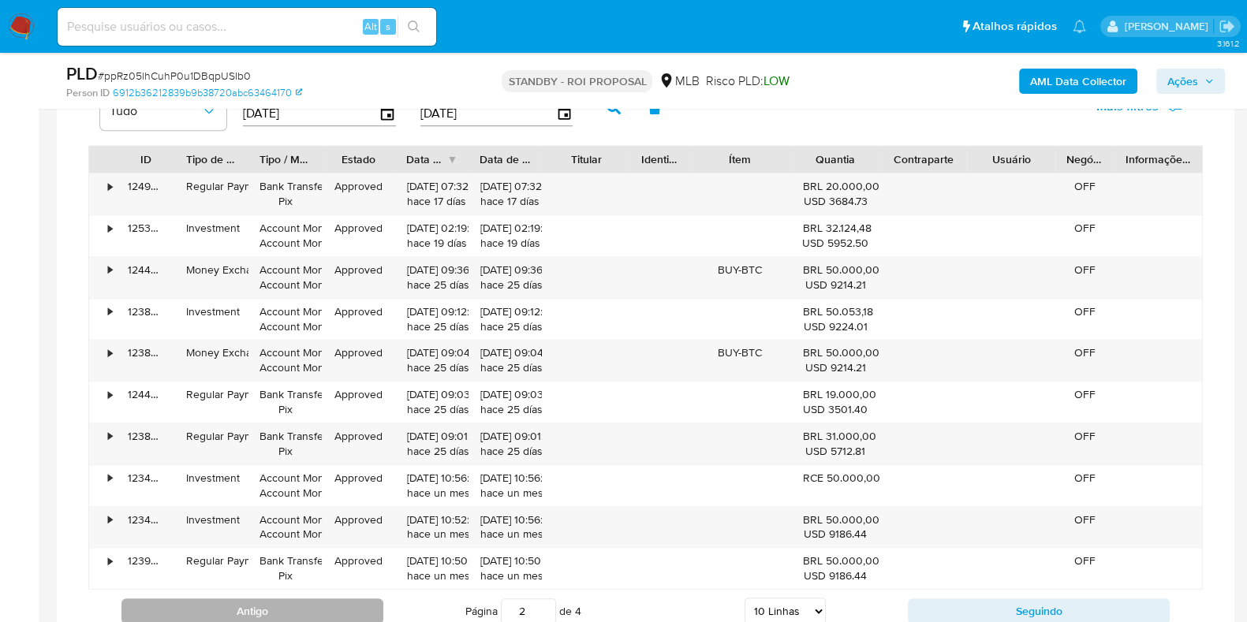
click at [239, 620] on button "Antigo" at bounding box center [252, 611] width 262 height 25
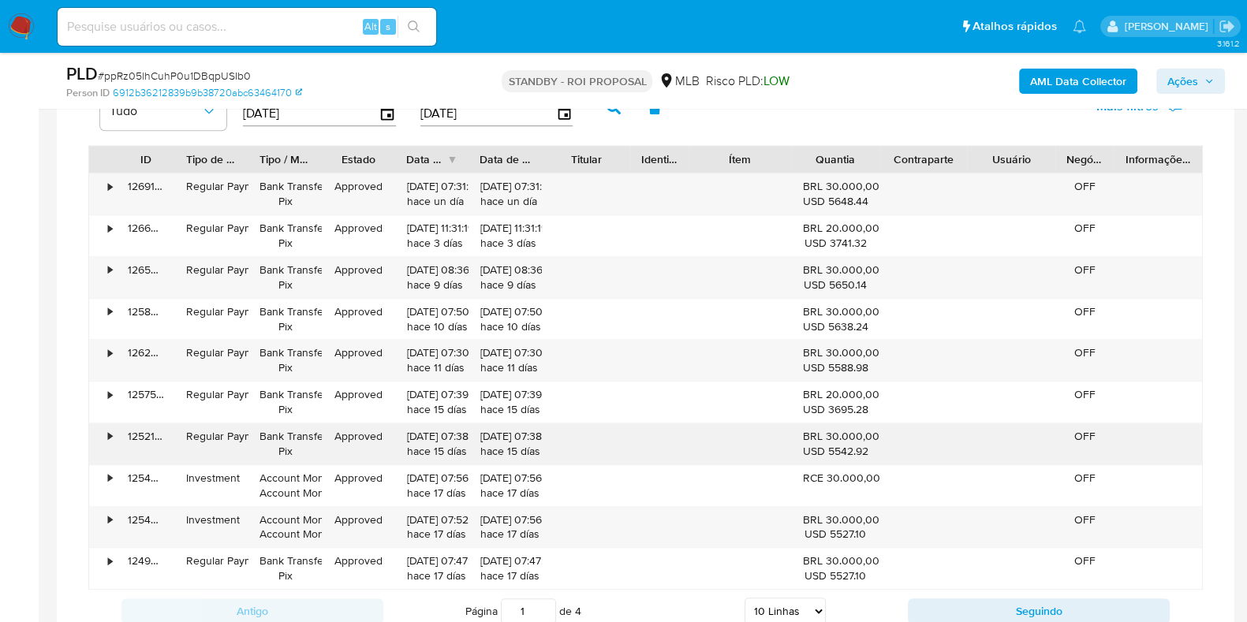
click at [136, 452] on div "125210539715" at bounding box center [146, 444] width 58 height 41
click at [134, 443] on div "125210539715" at bounding box center [146, 444] width 58 height 41
click at [107, 430] on div "•" at bounding box center [103, 444] width 28 height 41
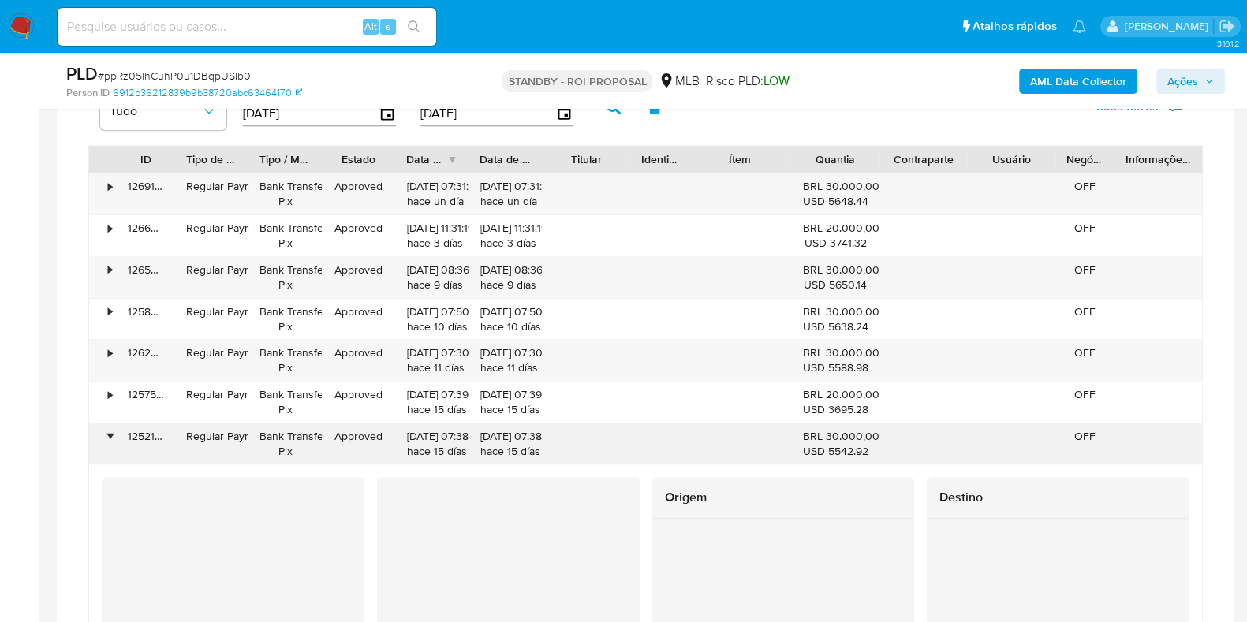
click at [107, 430] on div "•" at bounding box center [103, 444] width 28 height 41
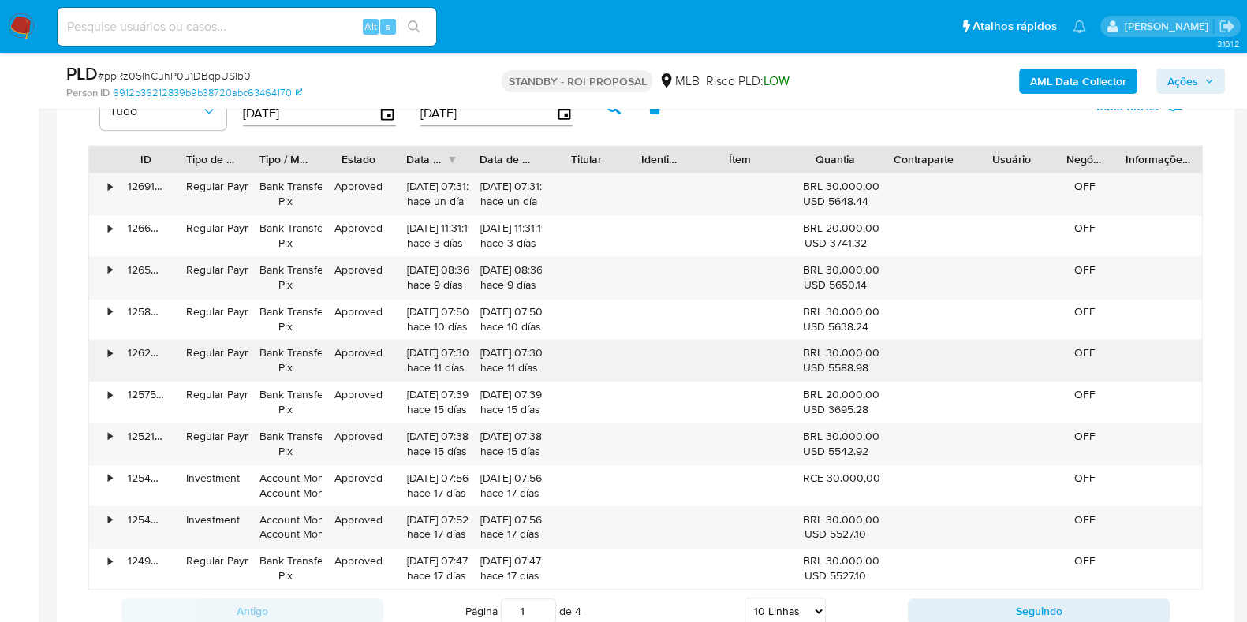
click at [107, 373] on div "•" at bounding box center [103, 360] width 28 height 41
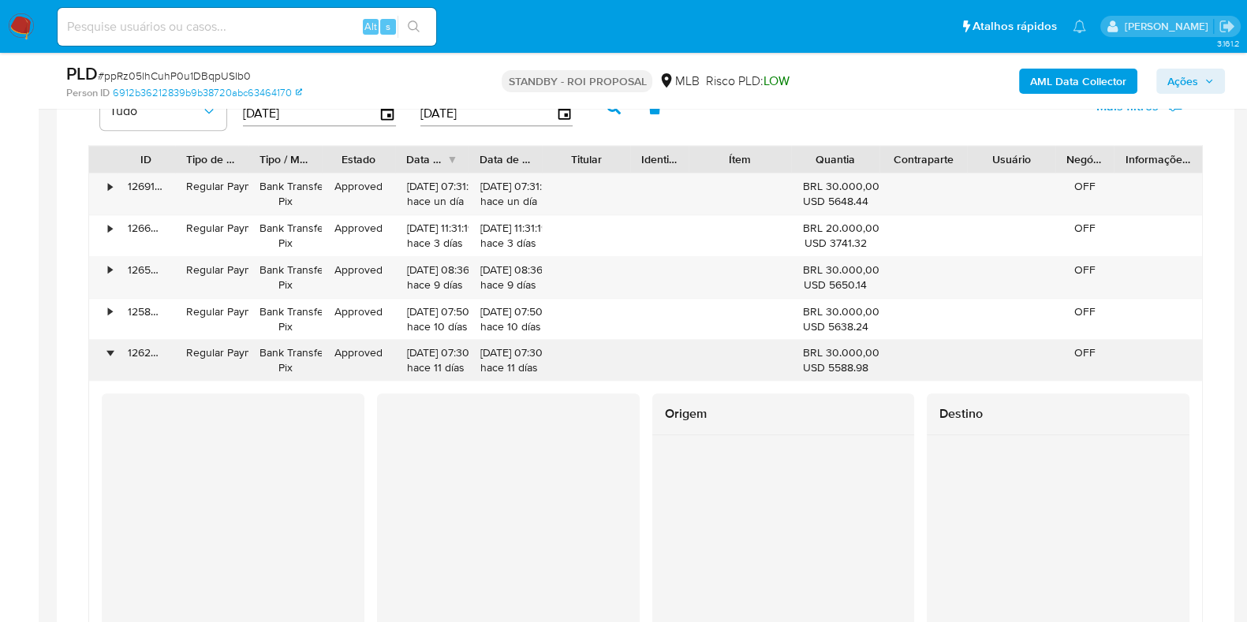
click at [107, 373] on div "•" at bounding box center [103, 360] width 28 height 41
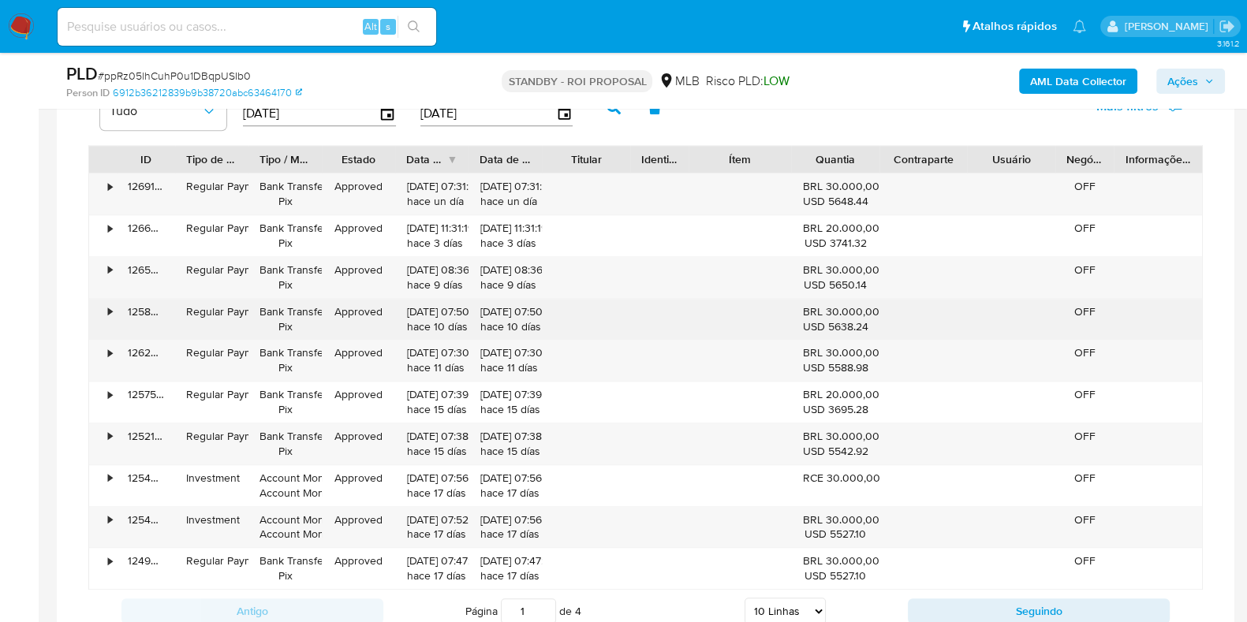
click at [112, 336] on div "•" at bounding box center [103, 319] width 28 height 41
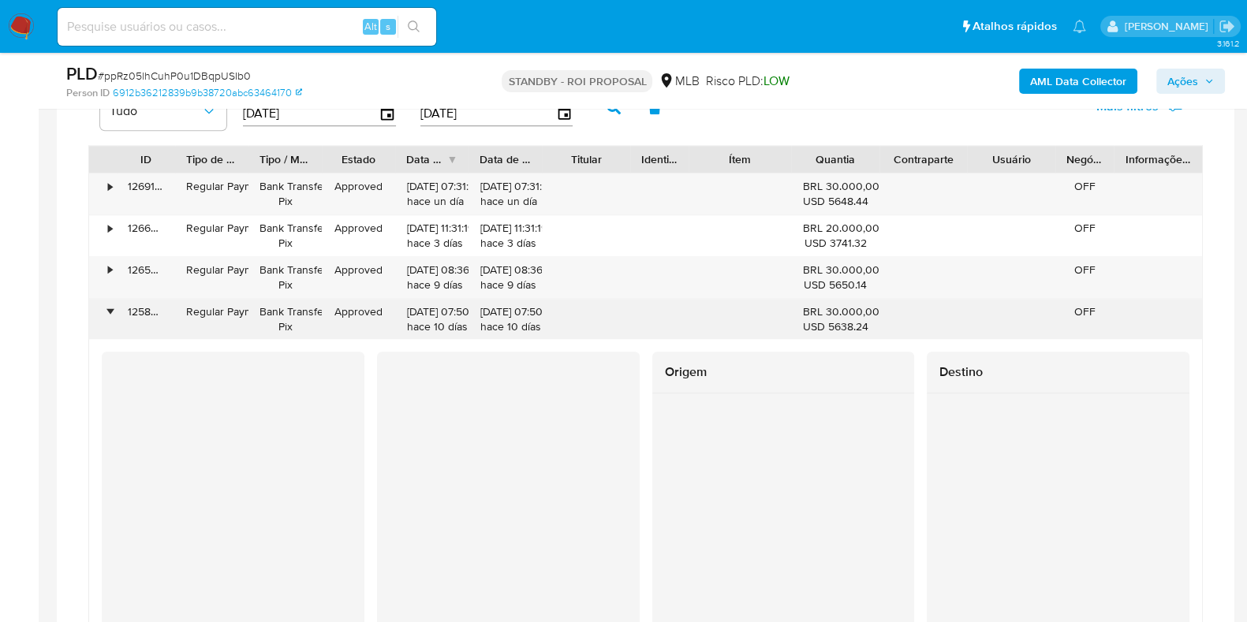
click at [112, 336] on div "•" at bounding box center [103, 319] width 28 height 41
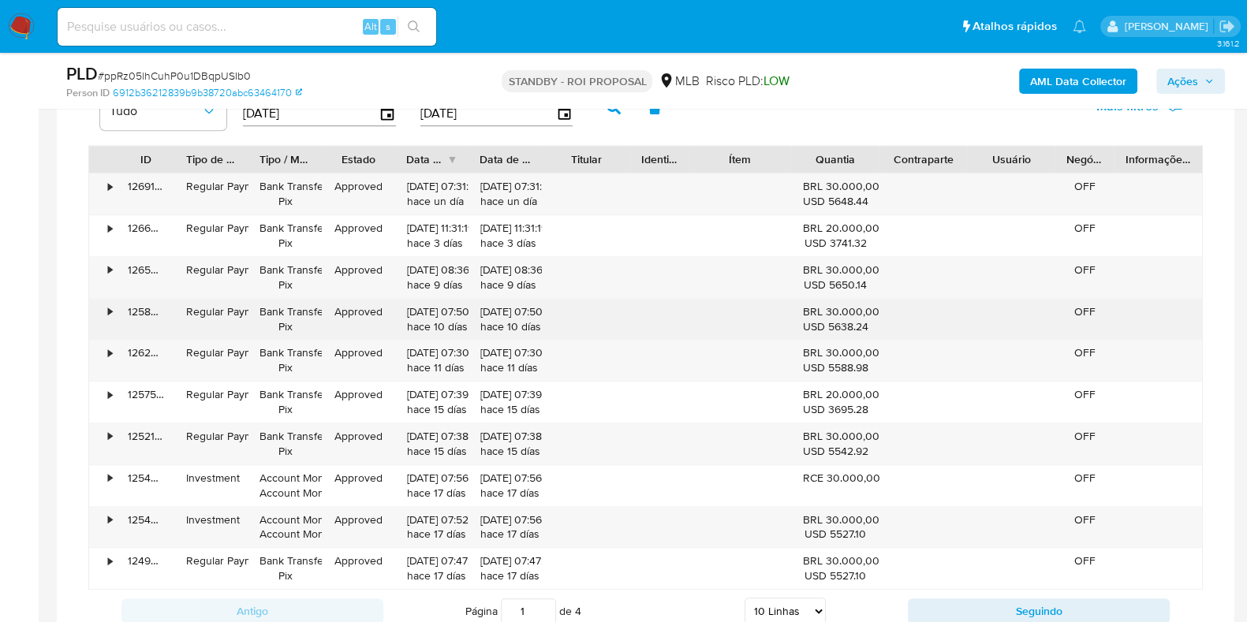
click at [108, 299] on div "•" at bounding box center [103, 319] width 28 height 41
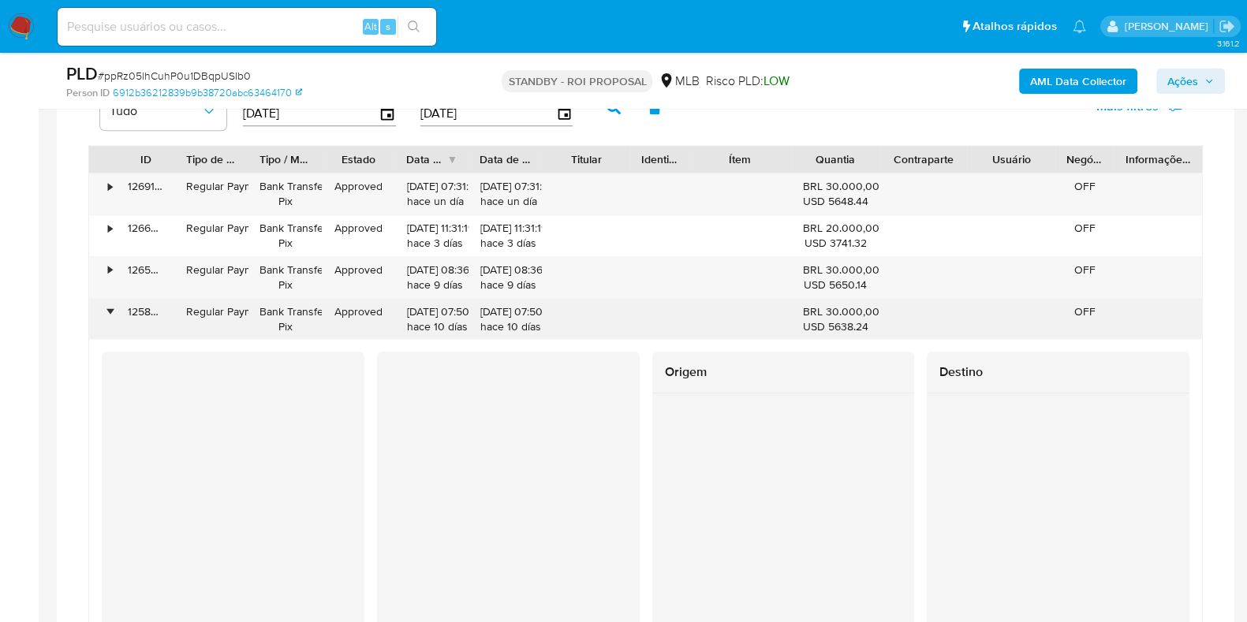
click at [108, 299] on div "•" at bounding box center [103, 319] width 28 height 41
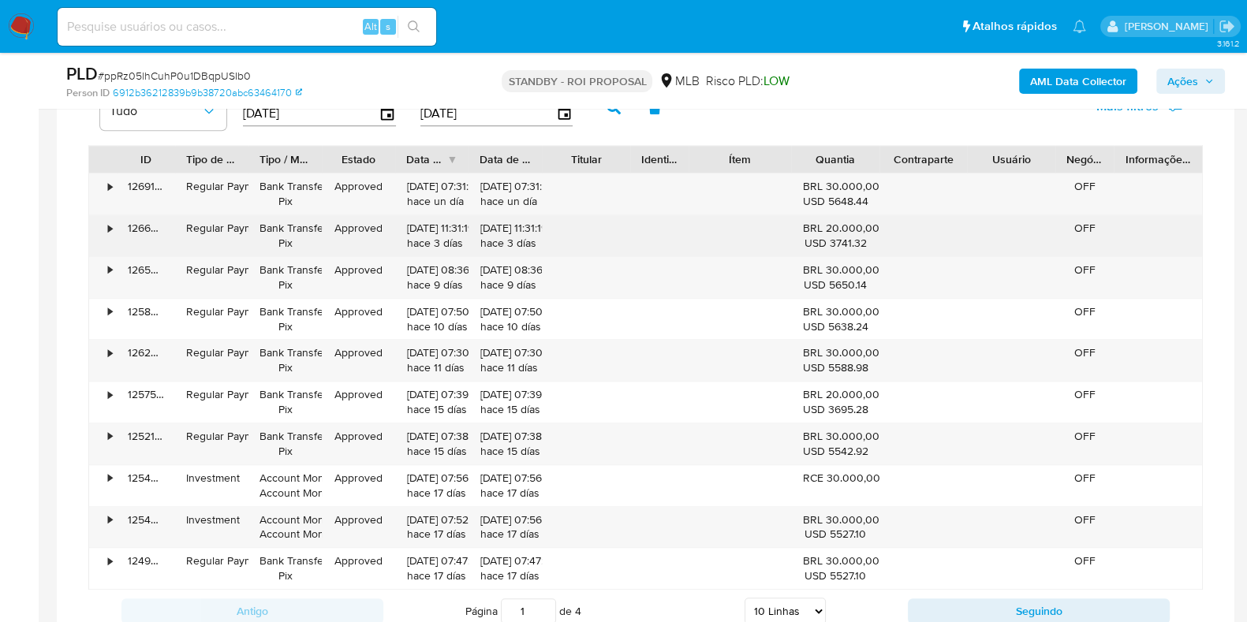
click at [111, 242] on div "•" at bounding box center [103, 235] width 28 height 41
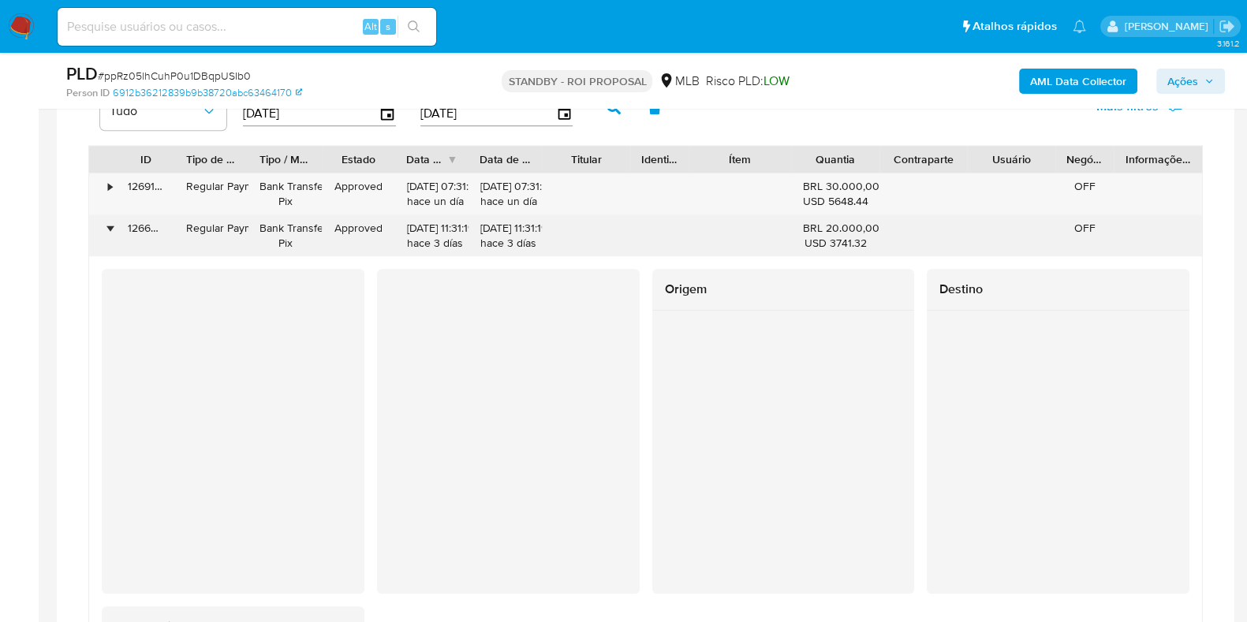
click at [111, 242] on div "•" at bounding box center [103, 235] width 28 height 41
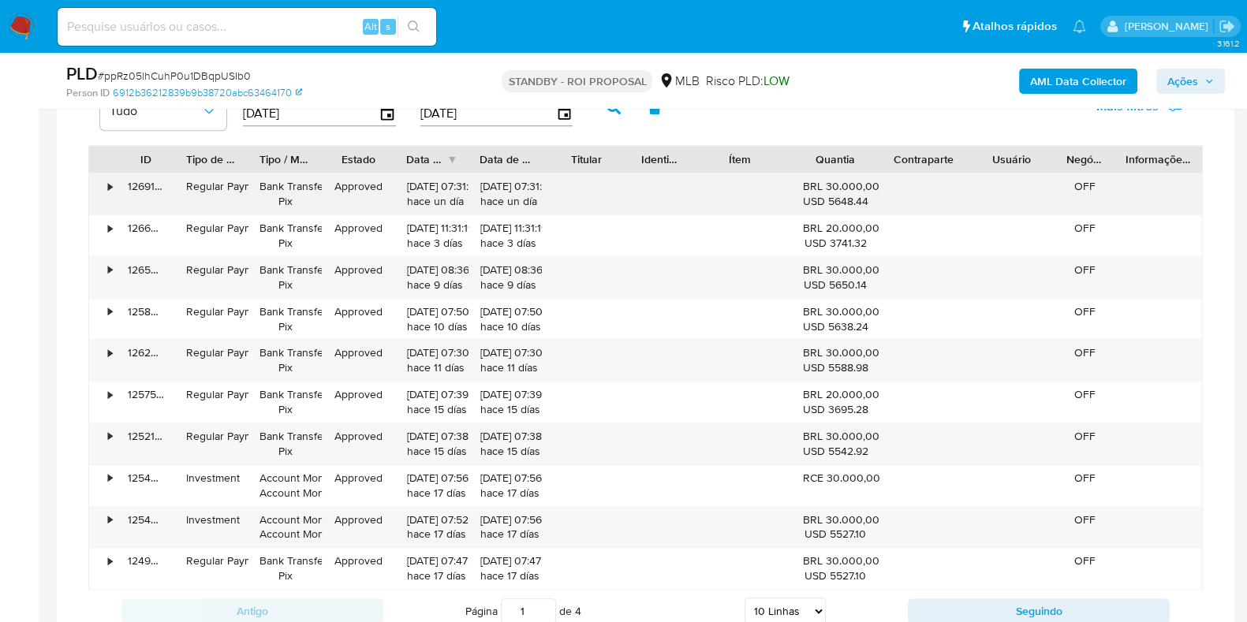
click at [123, 196] on div "126913904927" at bounding box center [146, 194] width 58 height 41
click at [114, 184] on div "•" at bounding box center [103, 194] width 28 height 41
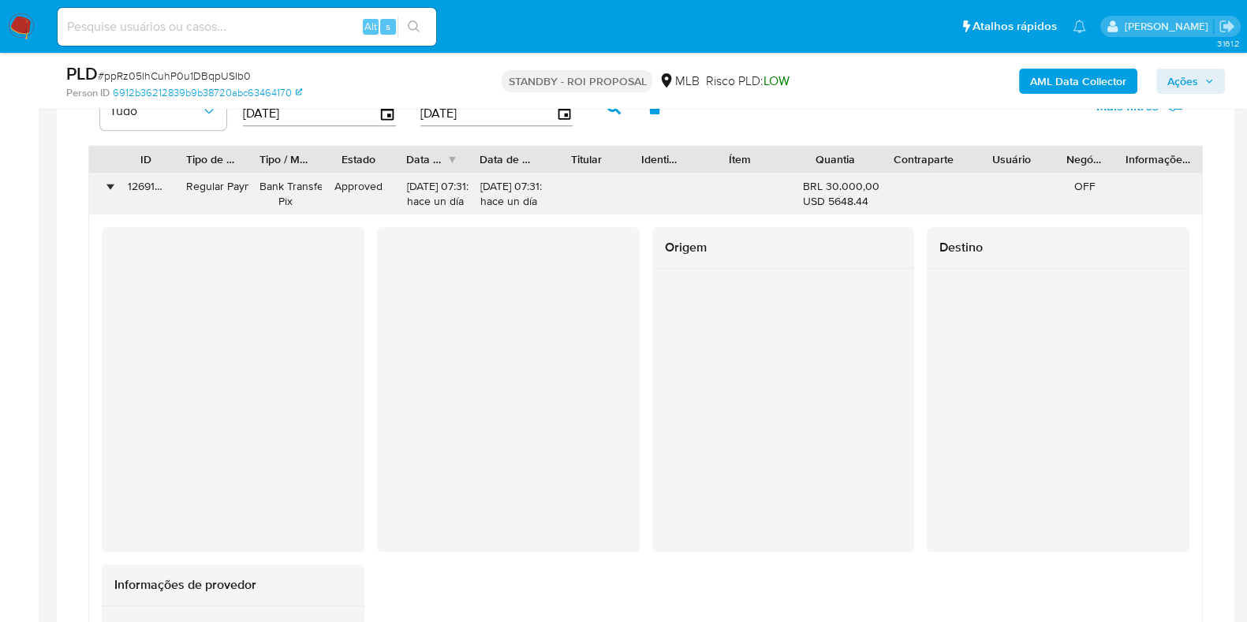
click at [114, 184] on div "•" at bounding box center [103, 194] width 28 height 41
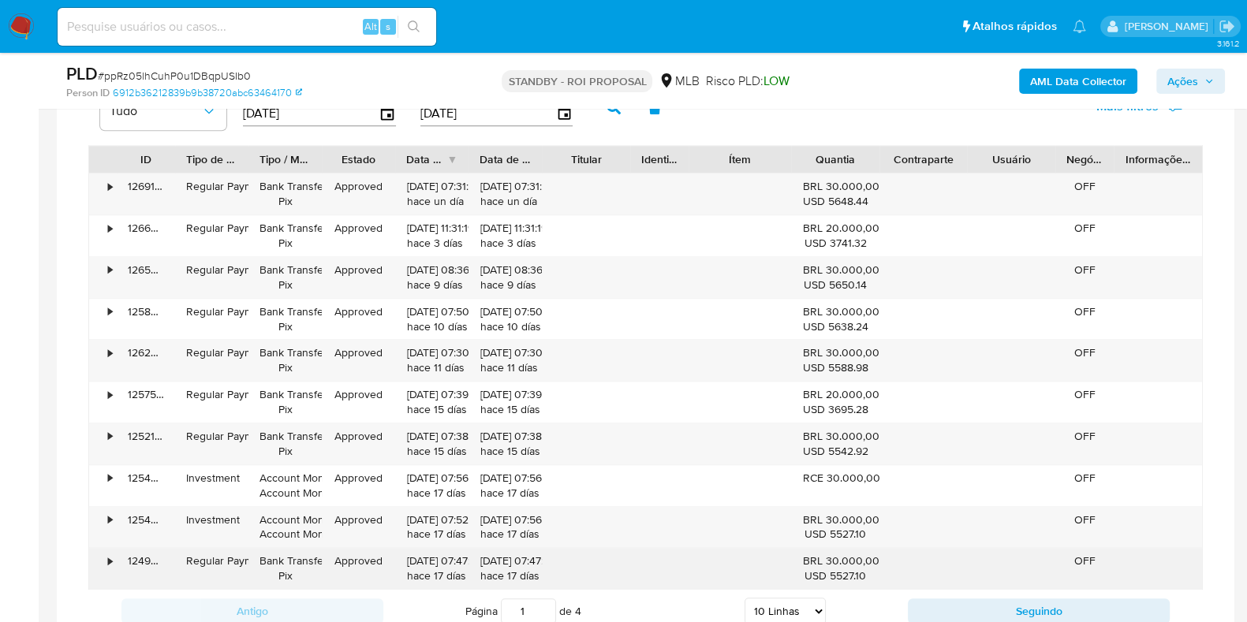
click at [105, 562] on div "•" at bounding box center [103, 568] width 28 height 41
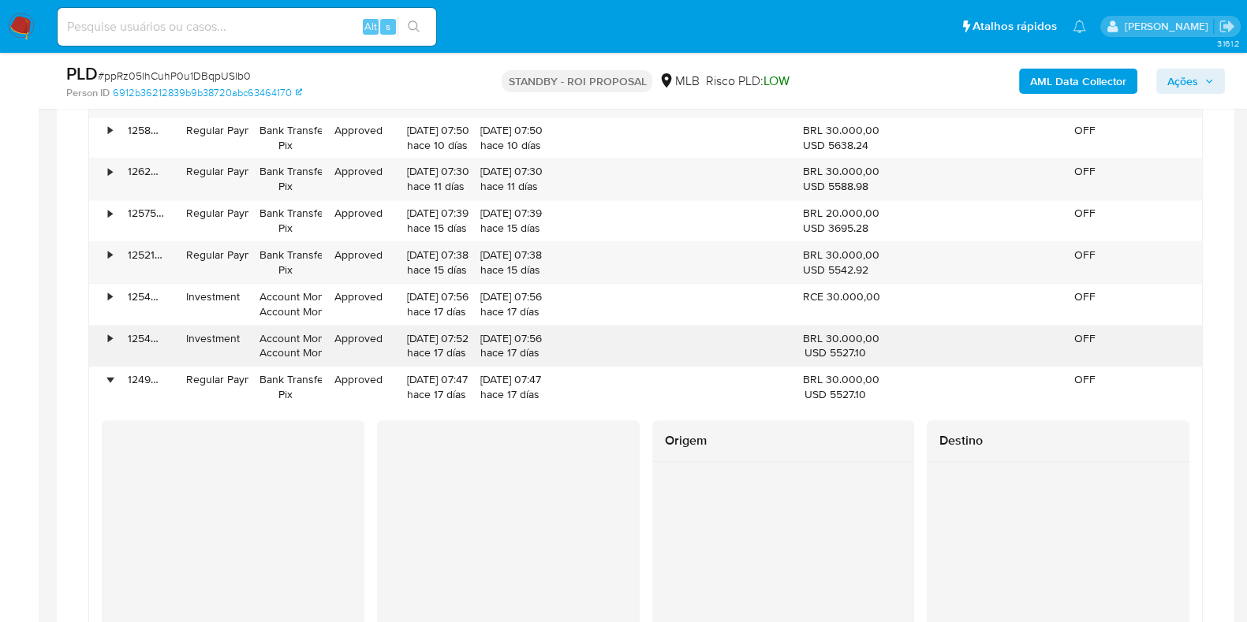
scroll to position [2170, 0]
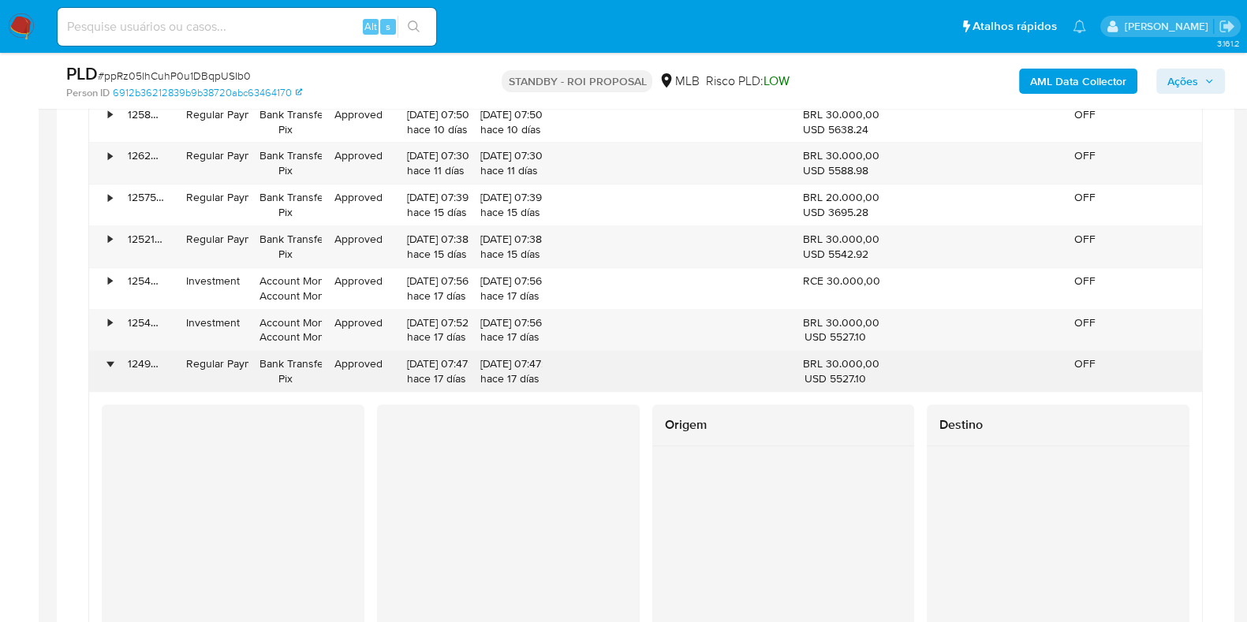
click at [113, 351] on div "•" at bounding box center [103, 371] width 28 height 41
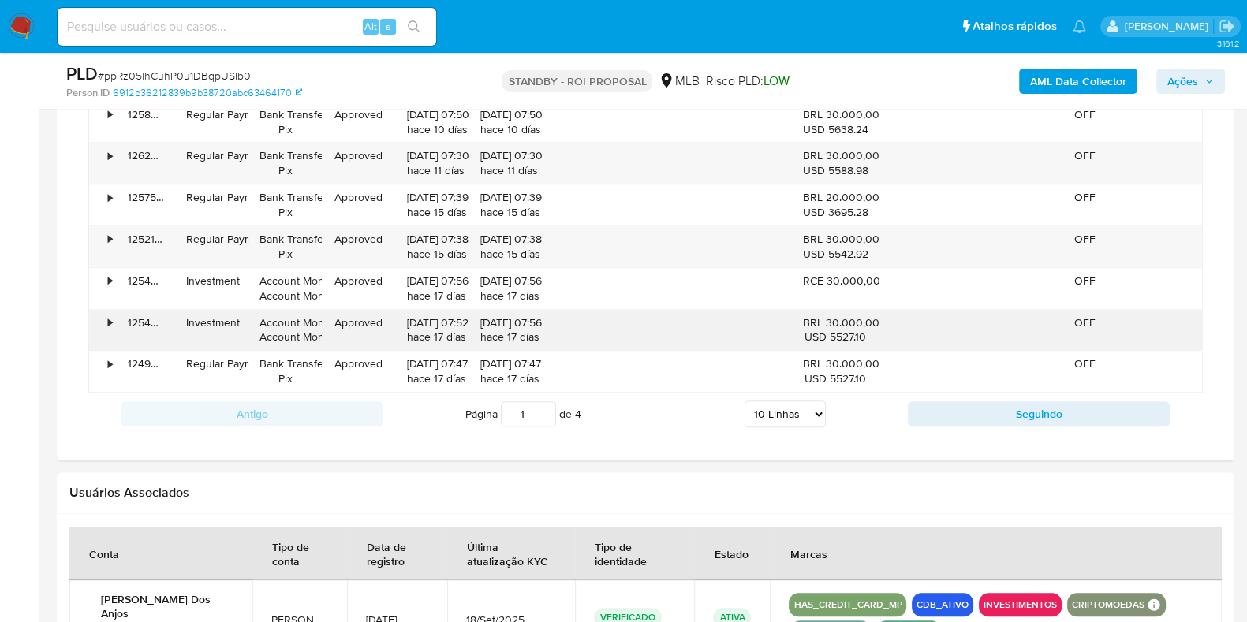
click at [110, 317] on div "•" at bounding box center [110, 323] width 4 height 15
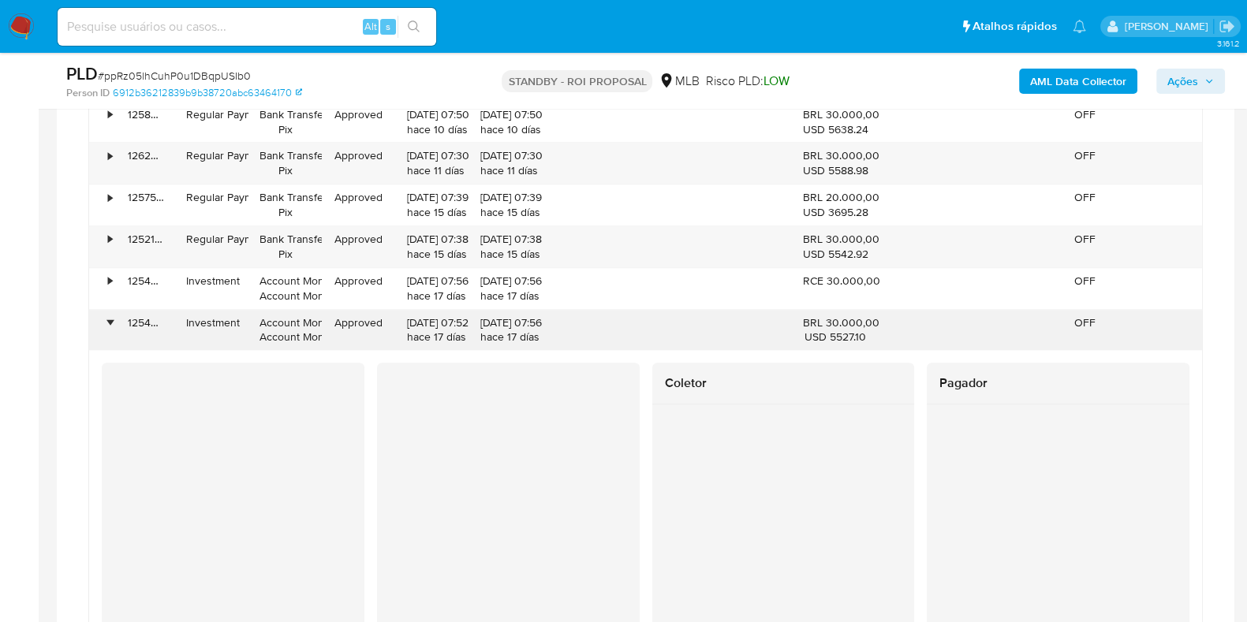
click at [110, 317] on div "•" at bounding box center [110, 323] width 4 height 15
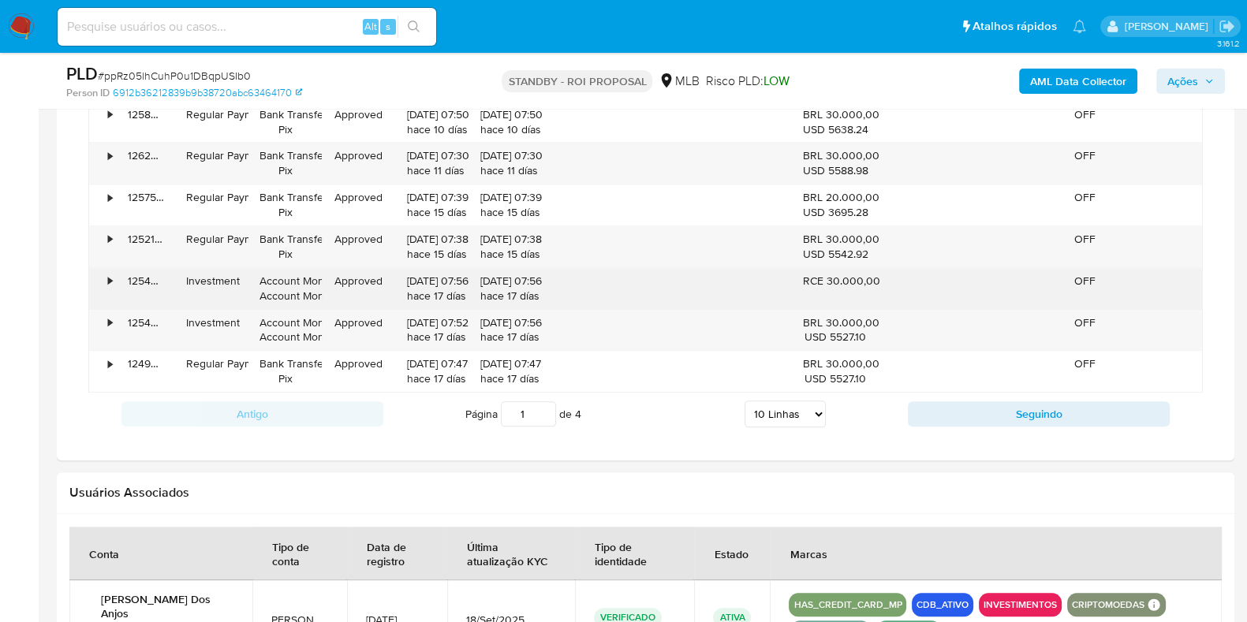
click at [114, 268] on div "•" at bounding box center [103, 288] width 28 height 41
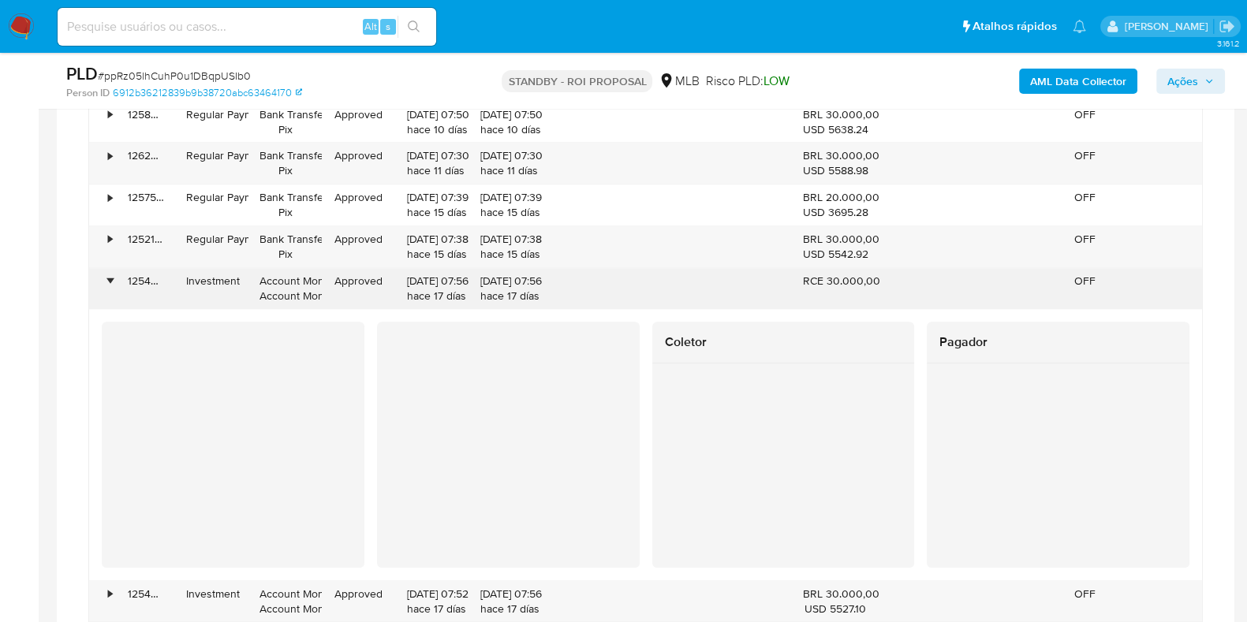
click at [114, 268] on div "•" at bounding box center [103, 288] width 28 height 41
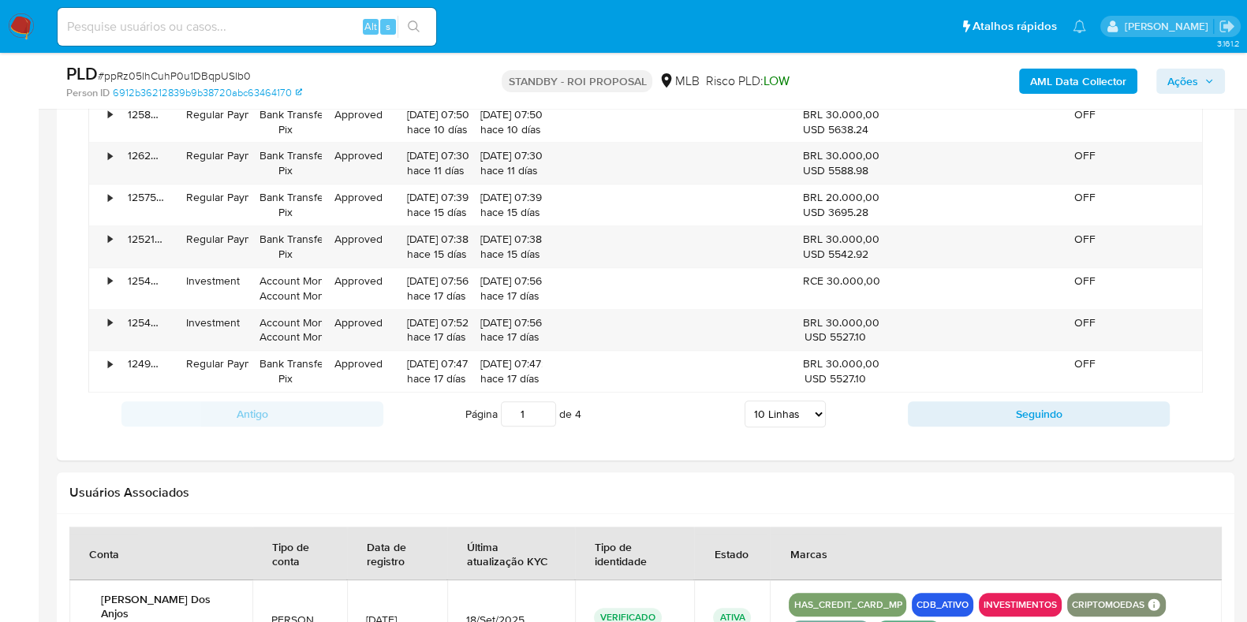
click at [959, 396] on div "Antigo Página 1 de 4 5 Linhas 10 Linhas 20 Linhas 25 Linhas 50 Linhas 100 Linha…" at bounding box center [645, 414] width 1115 height 43
click at [963, 404] on button "Seguindo" at bounding box center [1039, 414] width 262 height 25
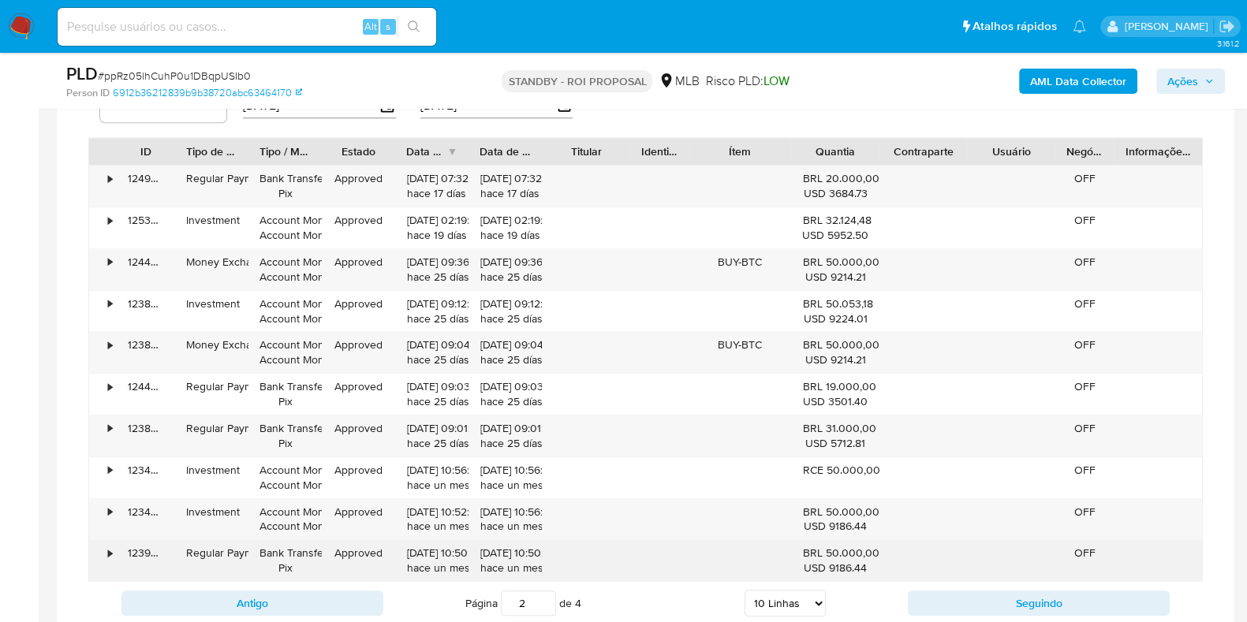
scroll to position [1972, 0]
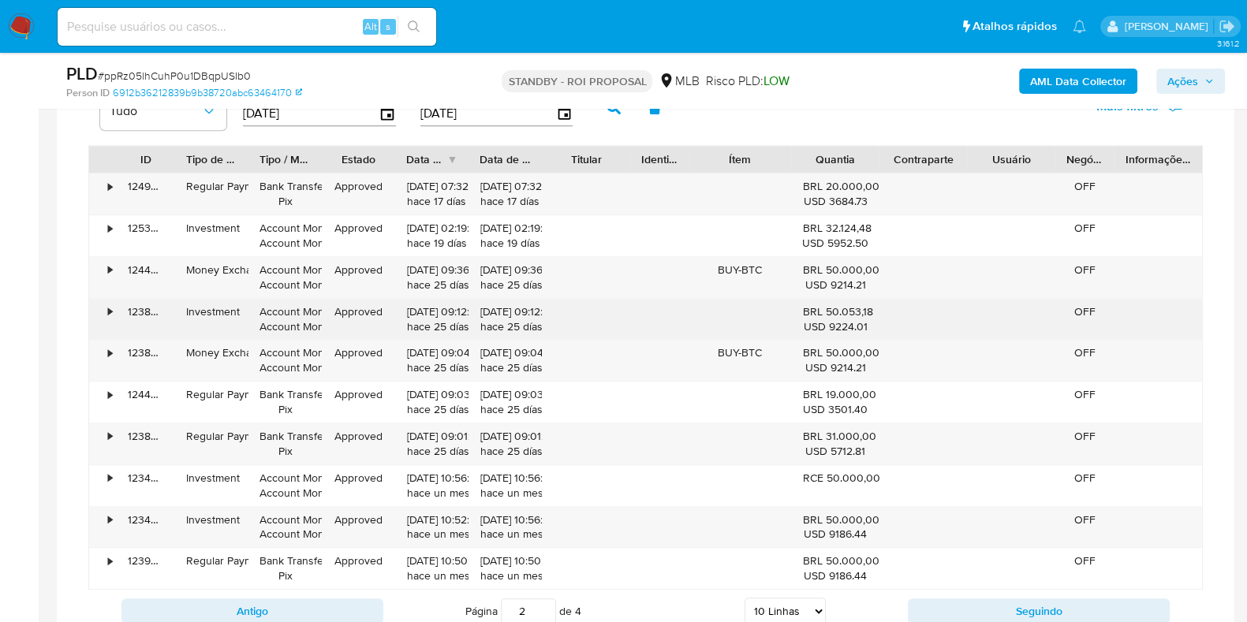
click at [113, 312] on div "•" at bounding box center [103, 319] width 28 height 41
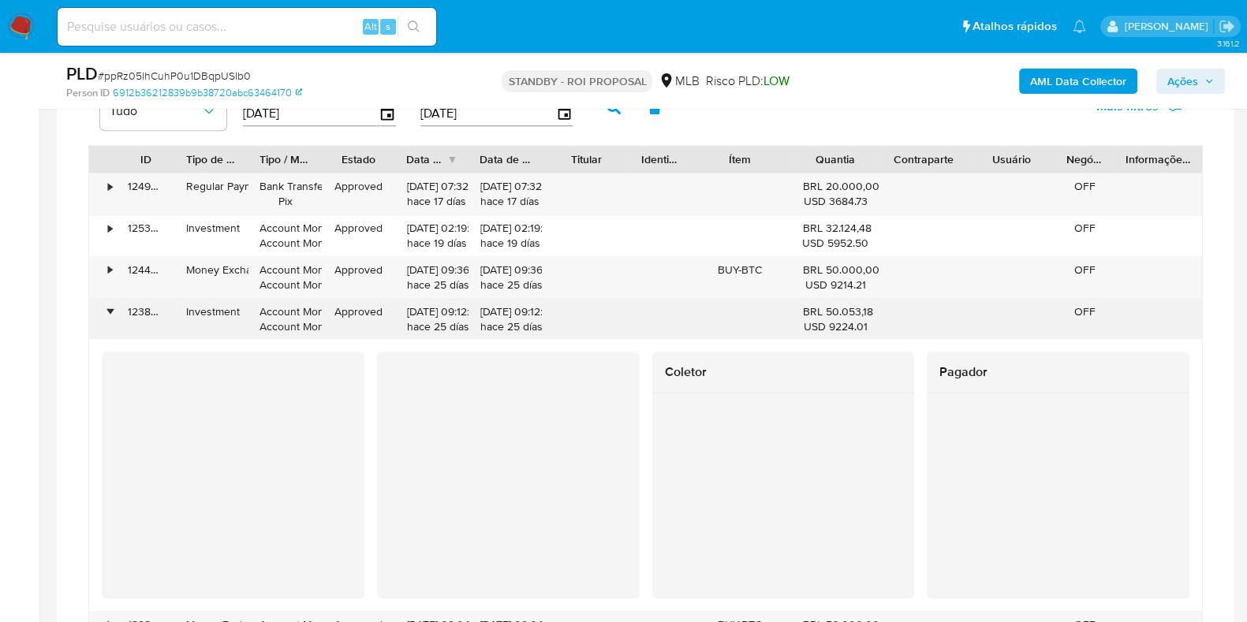
click at [110, 312] on div "•" at bounding box center [110, 312] width 4 height 15
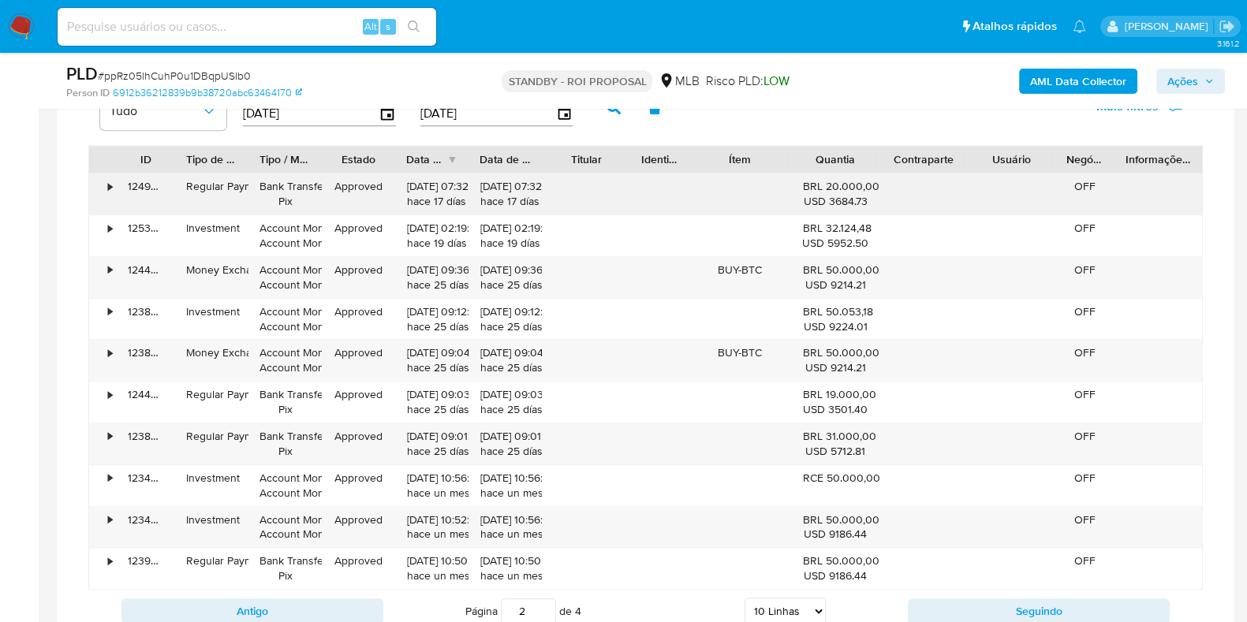
click at [136, 178] on div "124932677015" at bounding box center [146, 194] width 58 height 41
click at [110, 184] on div "•" at bounding box center [110, 186] width 4 height 15
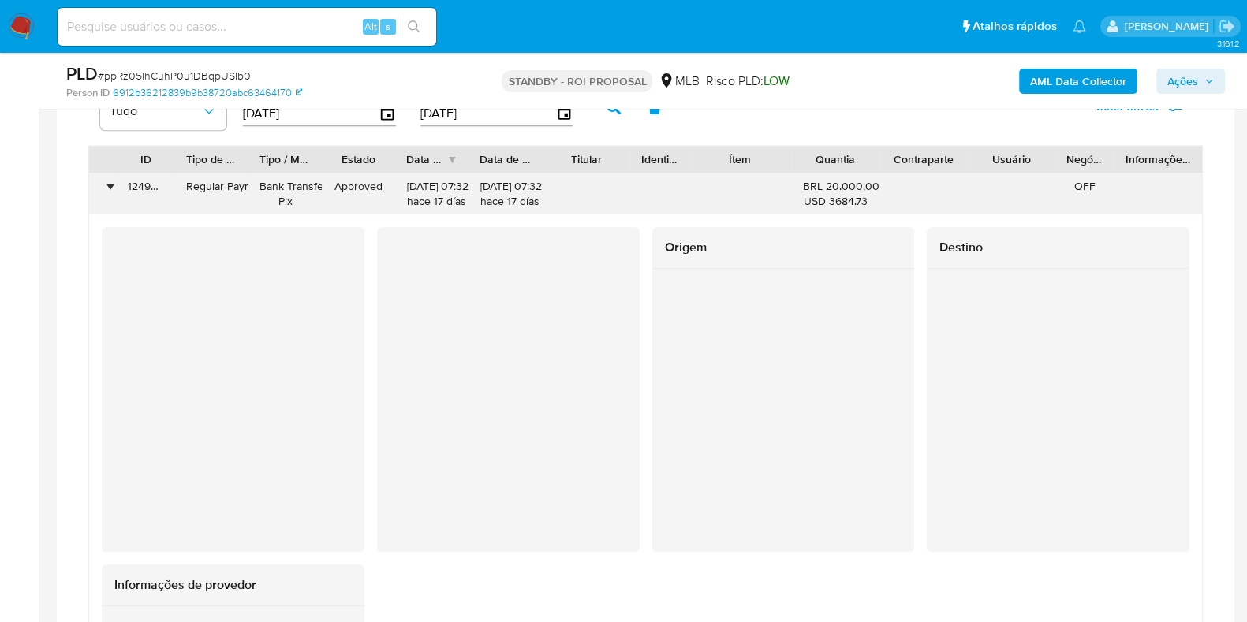
click at [110, 184] on div "•" at bounding box center [110, 186] width 4 height 15
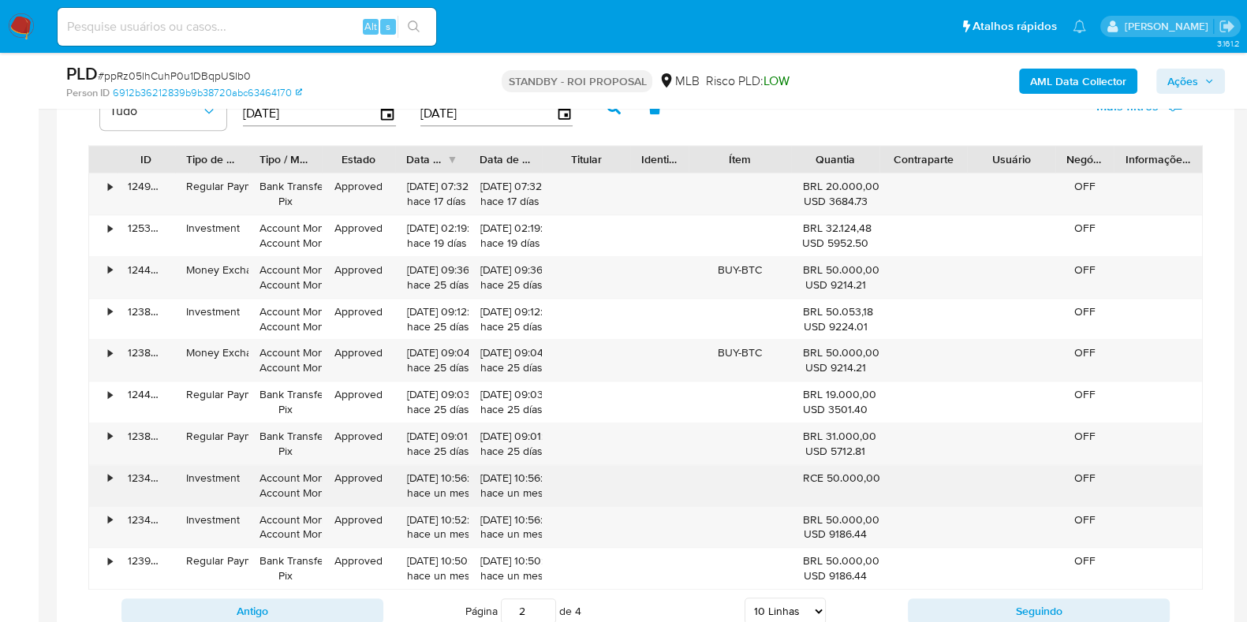
click at [111, 475] on div "•" at bounding box center [110, 478] width 4 height 15
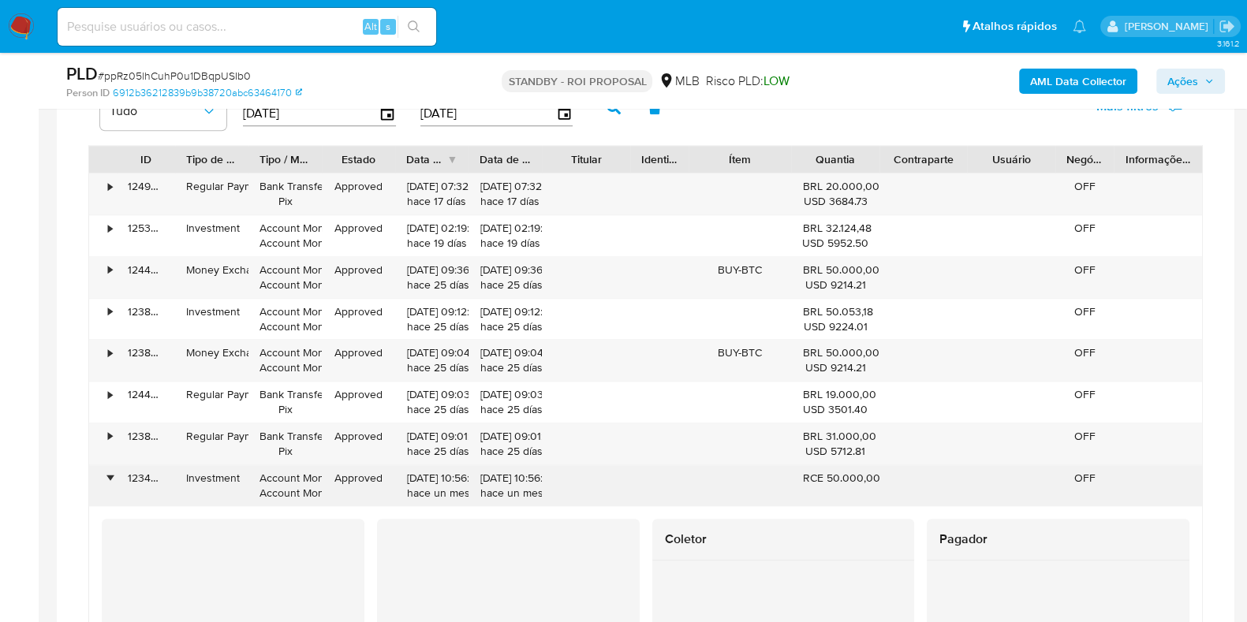
click at [110, 475] on div "•" at bounding box center [110, 478] width 4 height 15
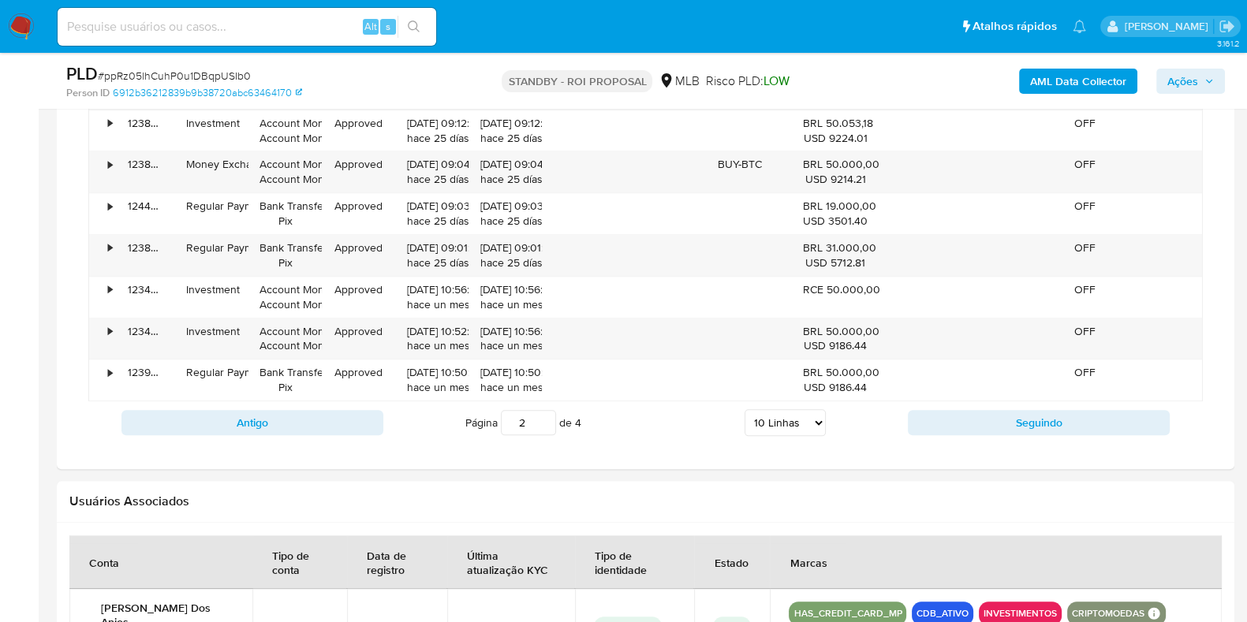
scroll to position [2170, 0]
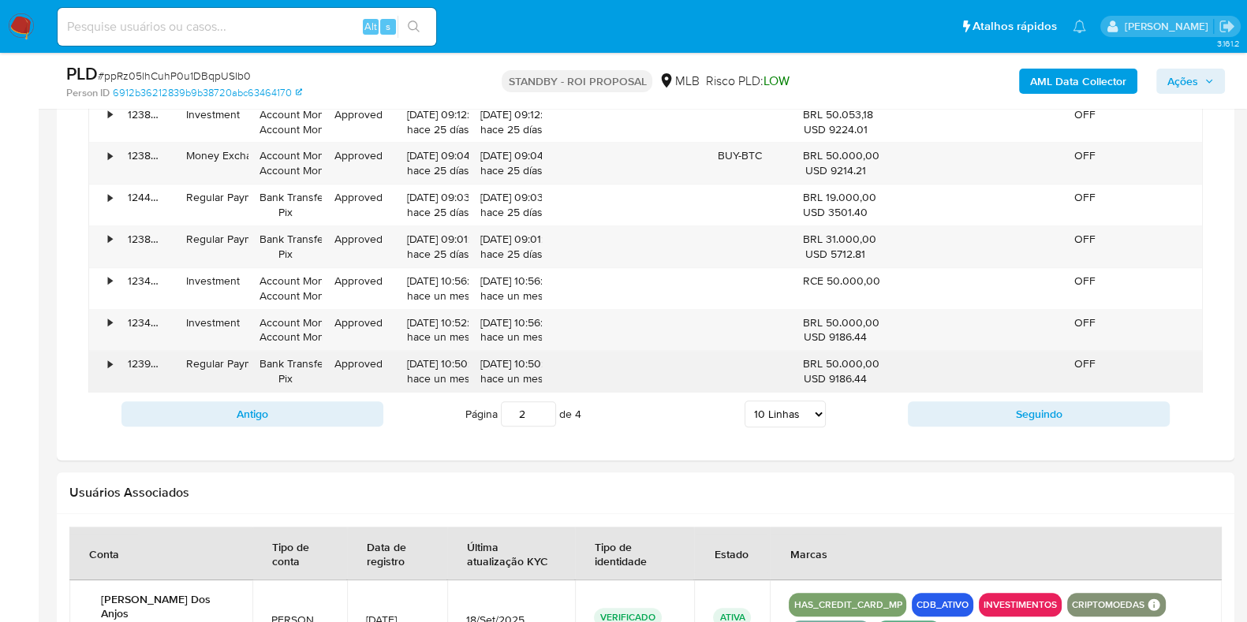
click at [105, 366] on div "•" at bounding box center [103, 371] width 28 height 41
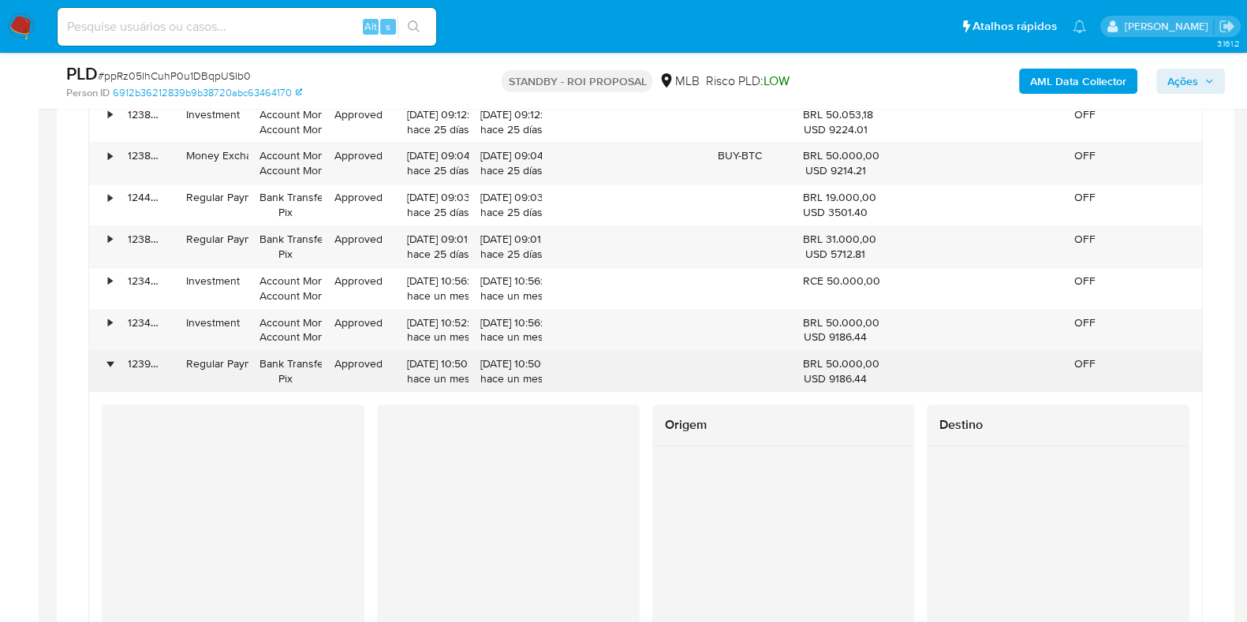
click at [105, 366] on div "•" at bounding box center [103, 371] width 28 height 41
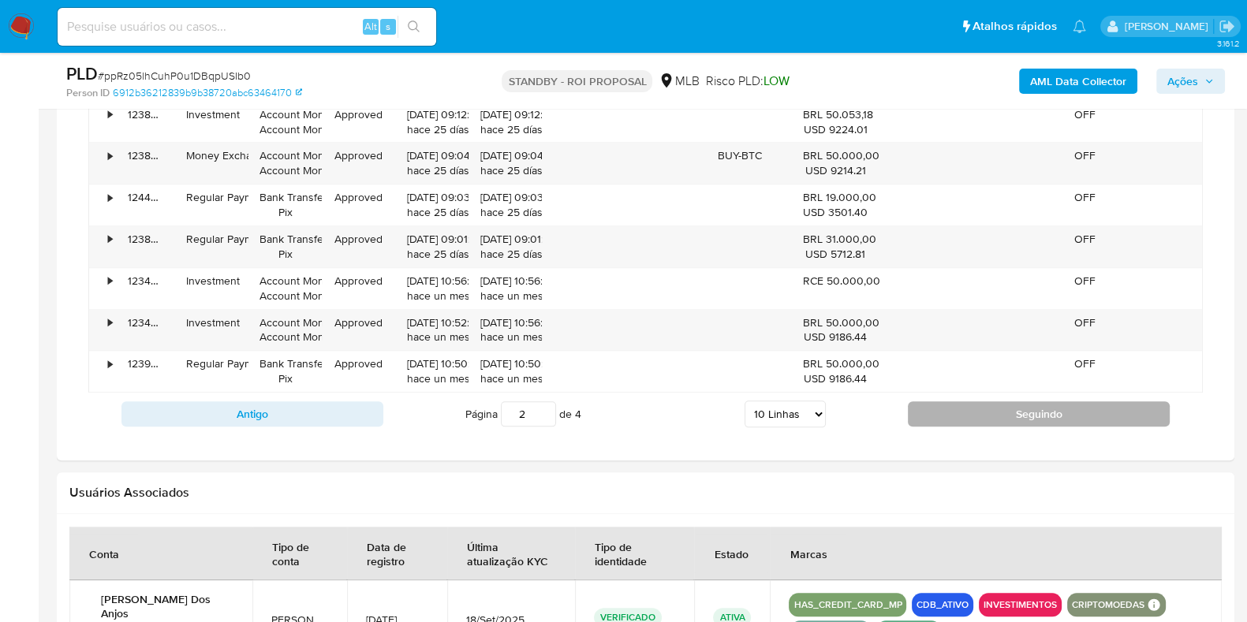
click at [968, 414] on button "Seguindo" at bounding box center [1039, 414] width 262 height 25
type input "3"
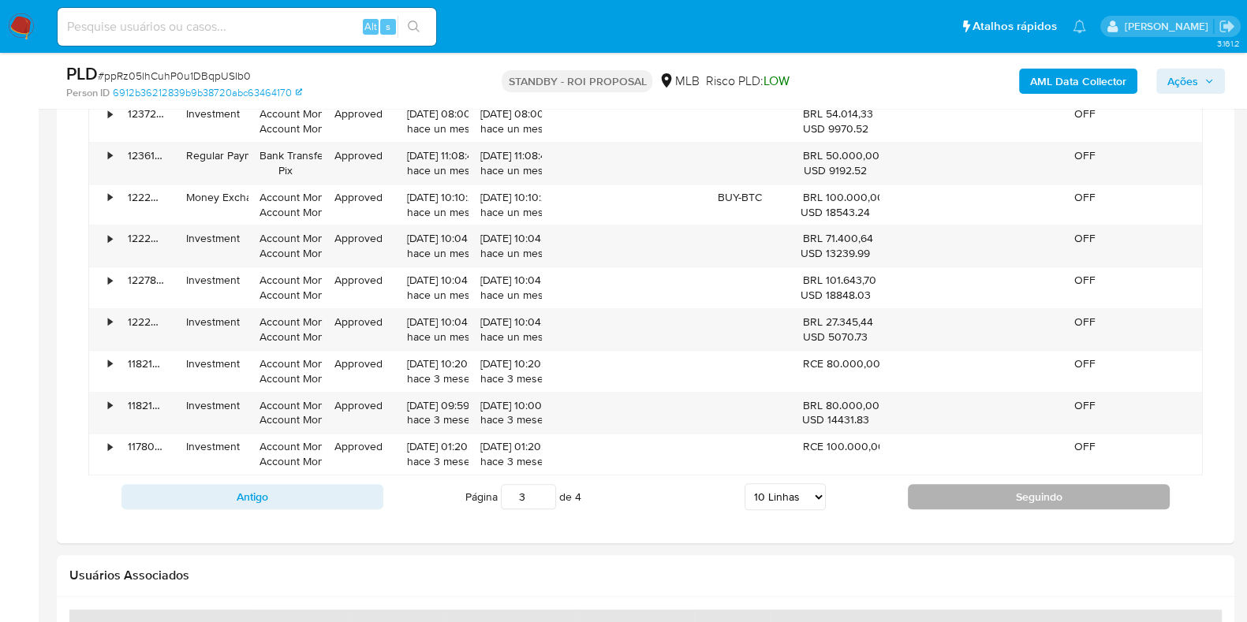
scroll to position [1972, 0]
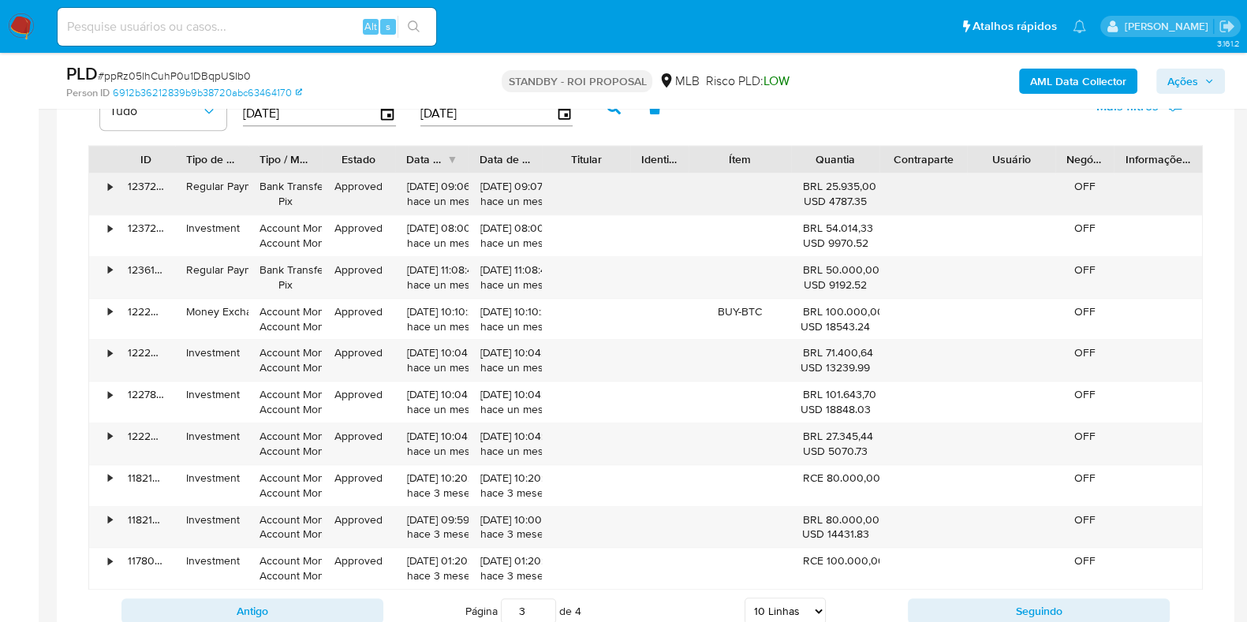
click at [99, 185] on div "•" at bounding box center [103, 194] width 28 height 41
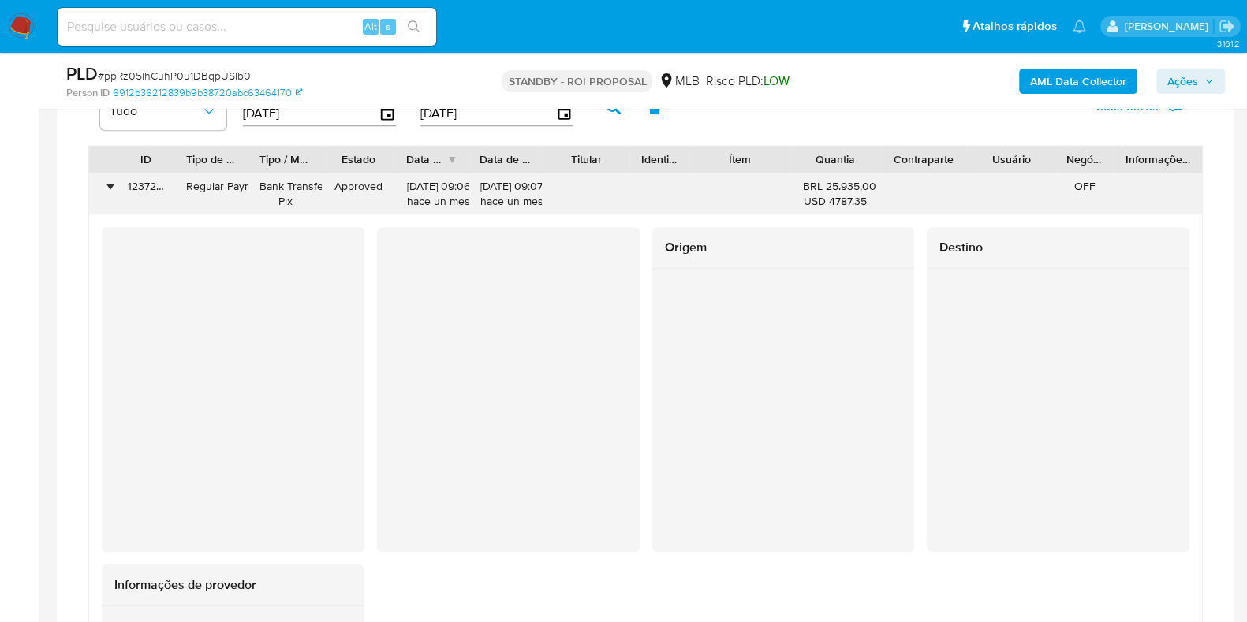
click at [101, 187] on div "•" at bounding box center [103, 194] width 28 height 41
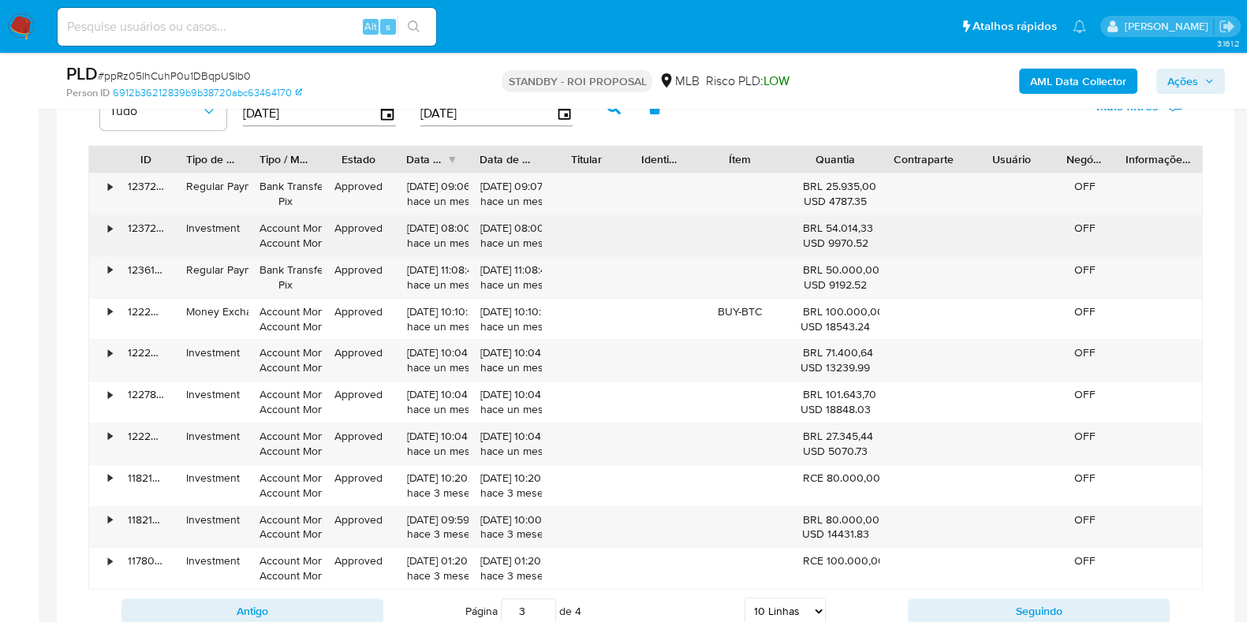
click at [115, 232] on div "•" at bounding box center [103, 235] width 28 height 41
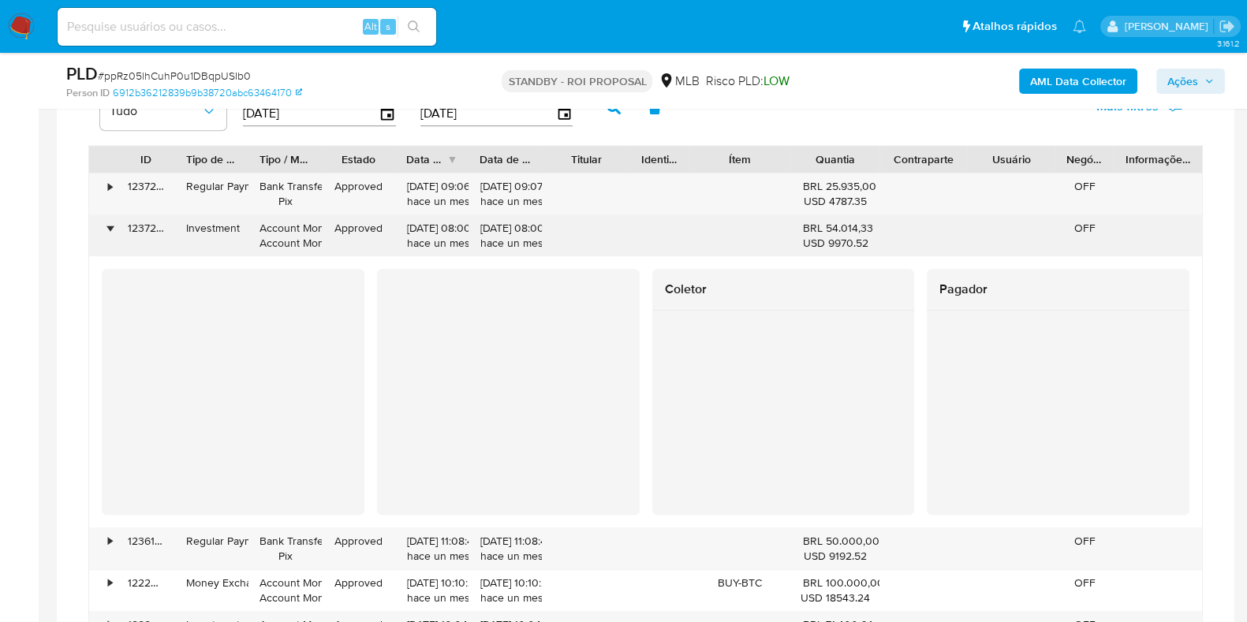
click at [115, 232] on div "•" at bounding box center [103, 235] width 28 height 41
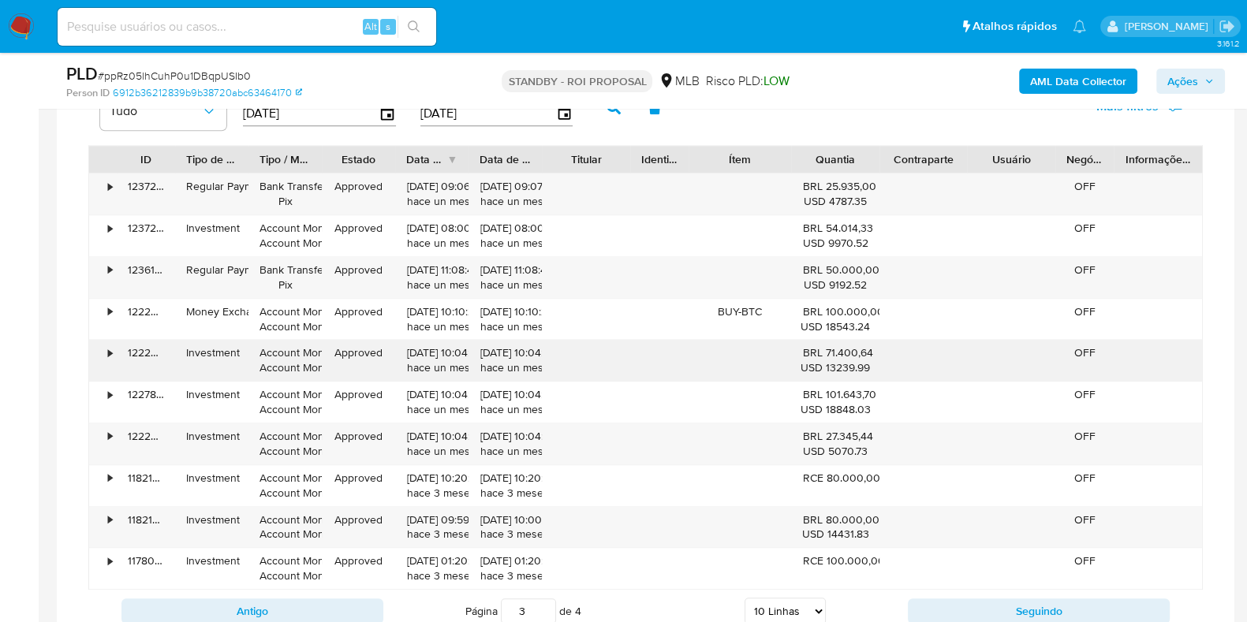
click at [110, 351] on div "•" at bounding box center [110, 353] width 4 height 15
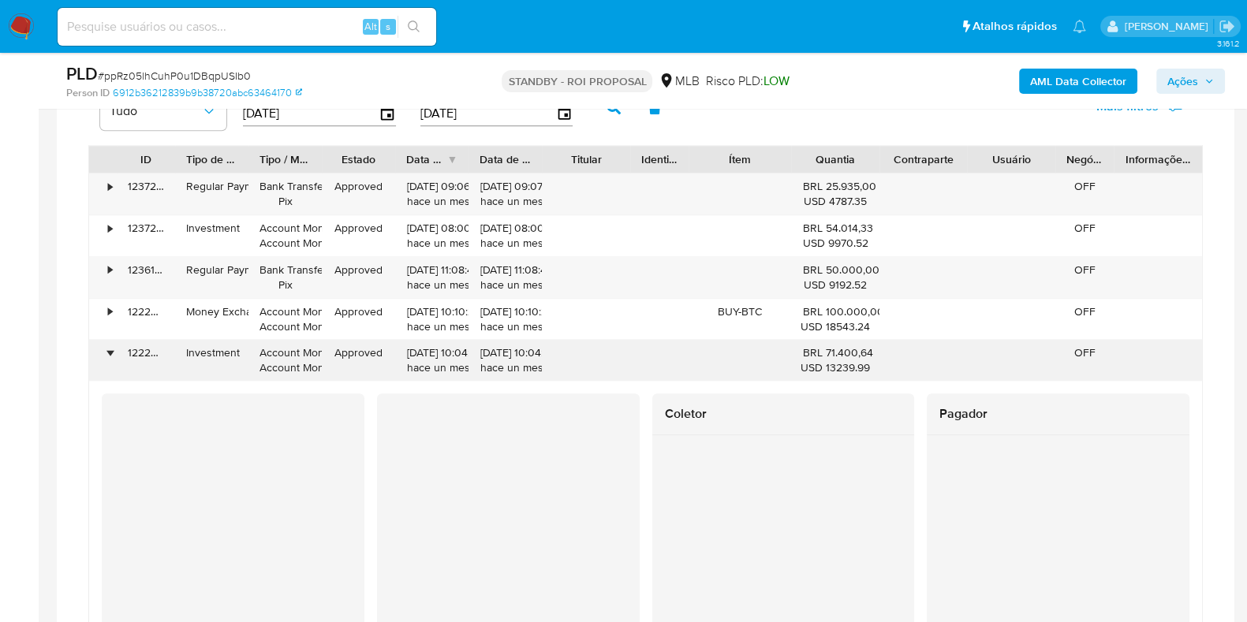
click at [110, 351] on div "•" at bounding box center [110, 353] width 4 height 15
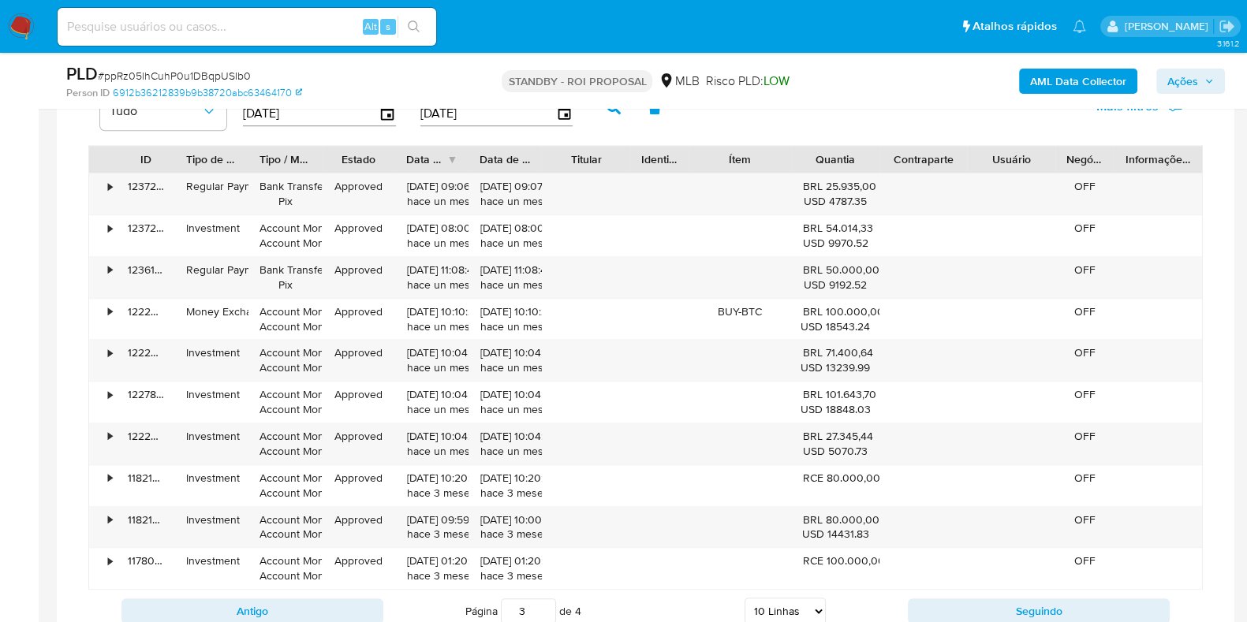
click at [20, 31] on img at bounding box center [21, 26] width 27 height 27
